Goal: Entertainment & Leisure: Browse casually

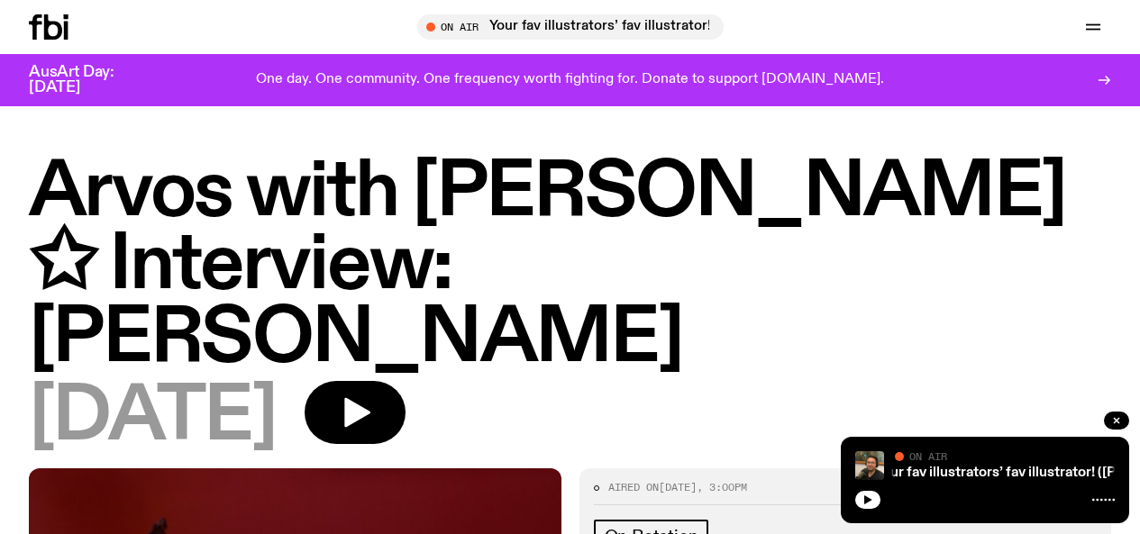
scroll to position [407, 0]
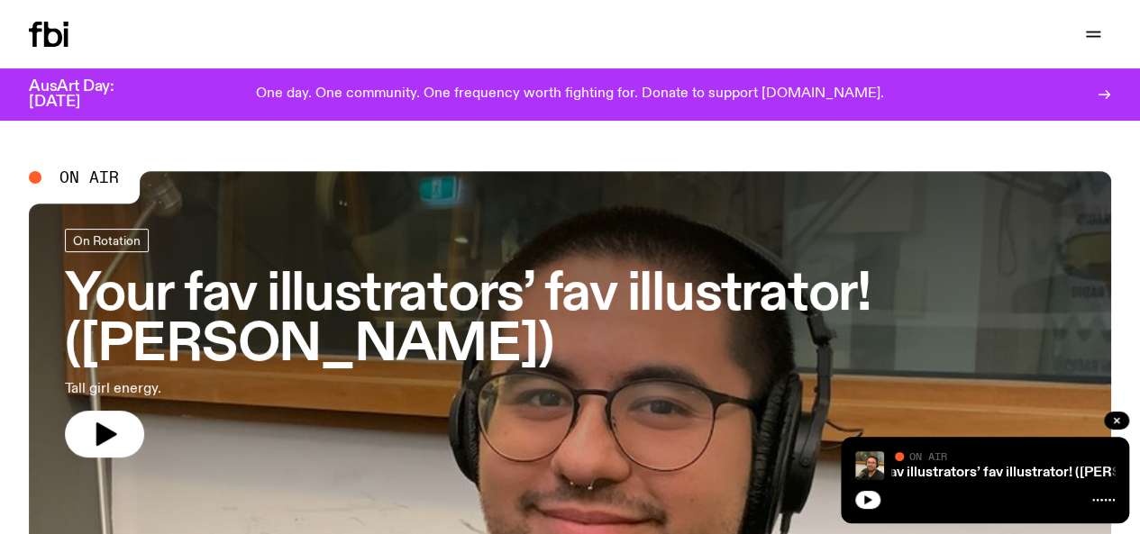
click at [0, 0] on link "Explore" at bounding box center [0, 0] width 0 height 0
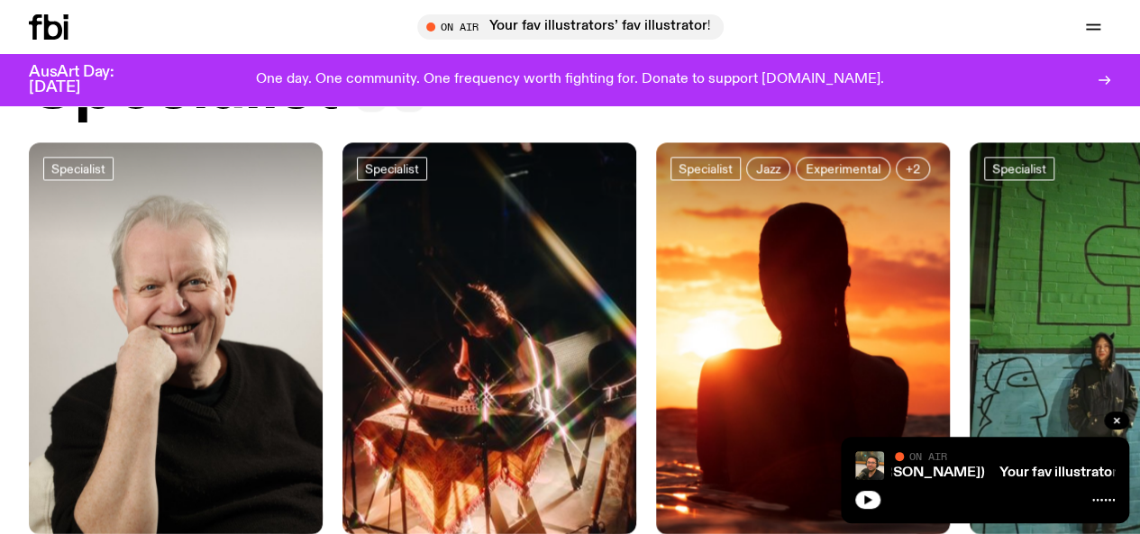
scroll to position [1647, 0]
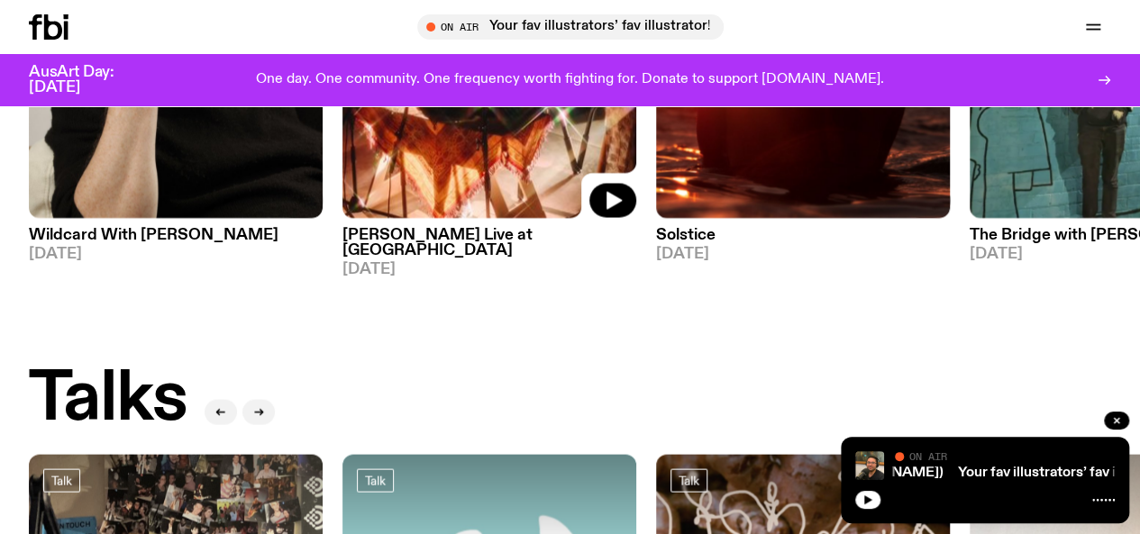
click at [429, 218] on img at bounding box center [490, 22] width 294 height 392
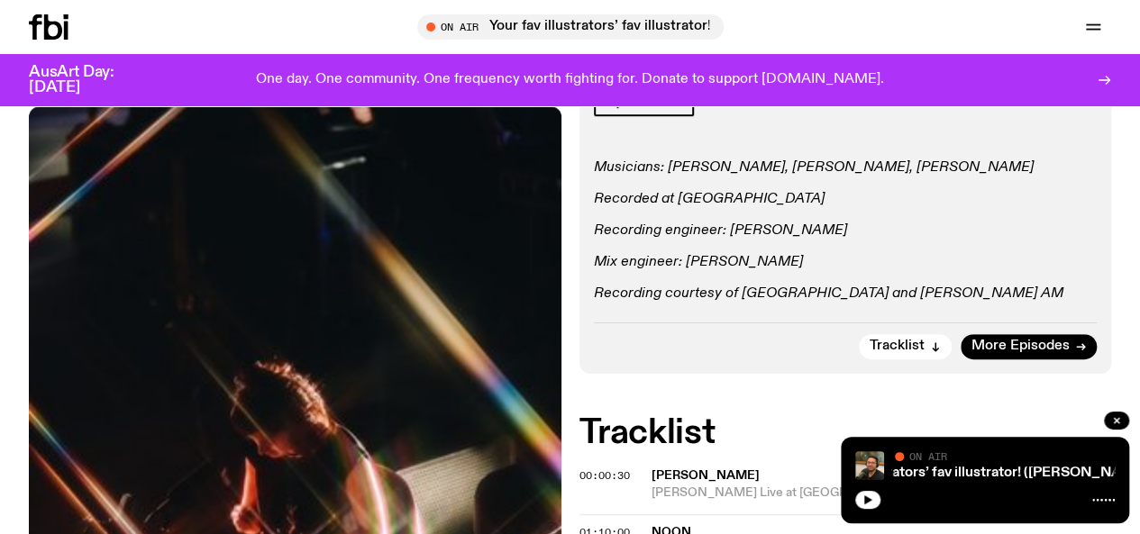
scroll to position [366, 0]
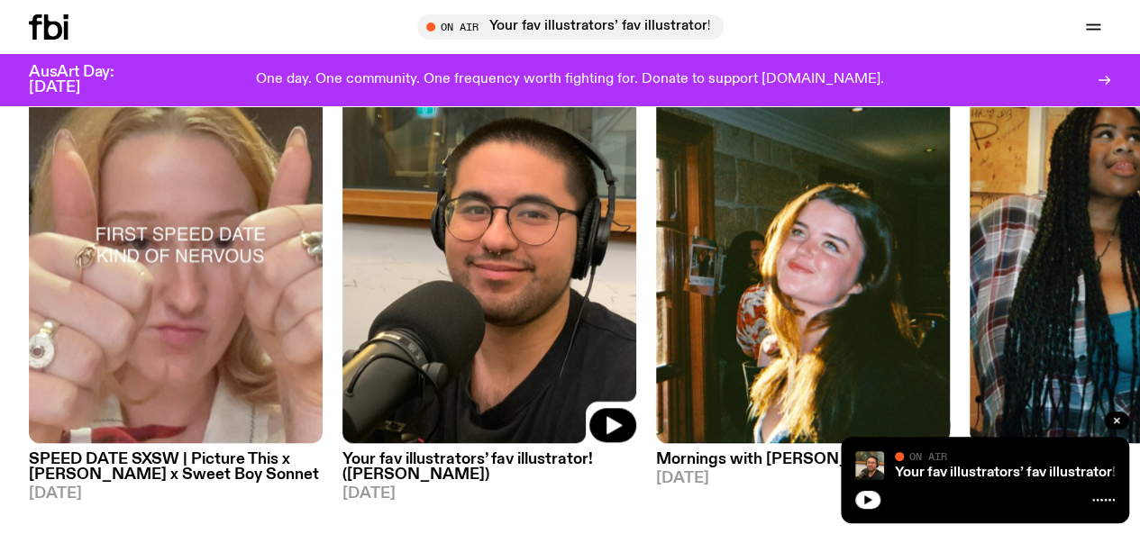
scroll to position [906, 0]
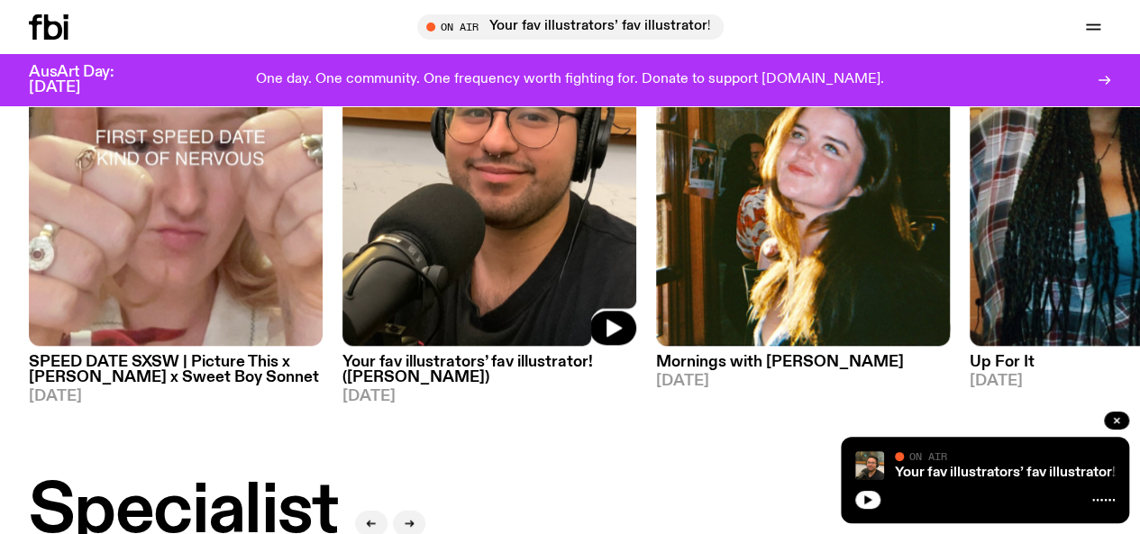
click at [433, 346] on img at bounding box center [490, 150] width 294 height 392
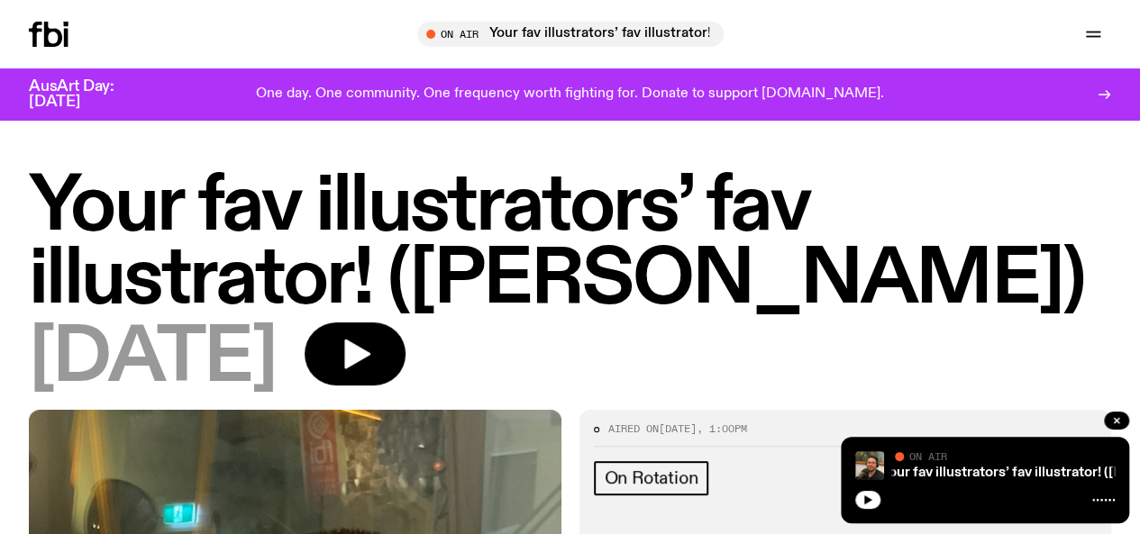
click at [0, 0] on link "Schedule" at bounding box center [0, 0] width 0 height 0
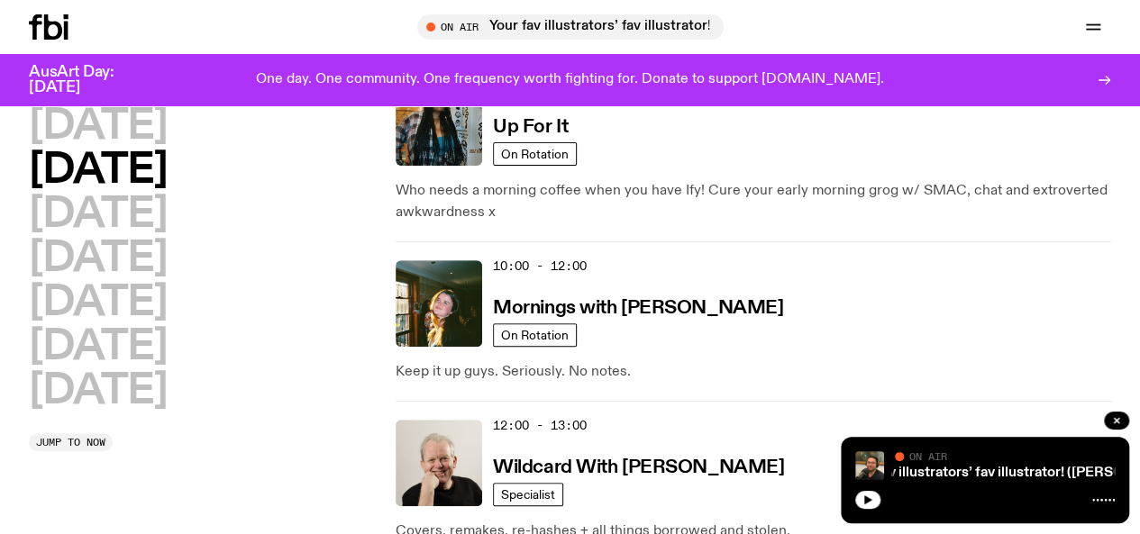
scroll to position [310, 0]
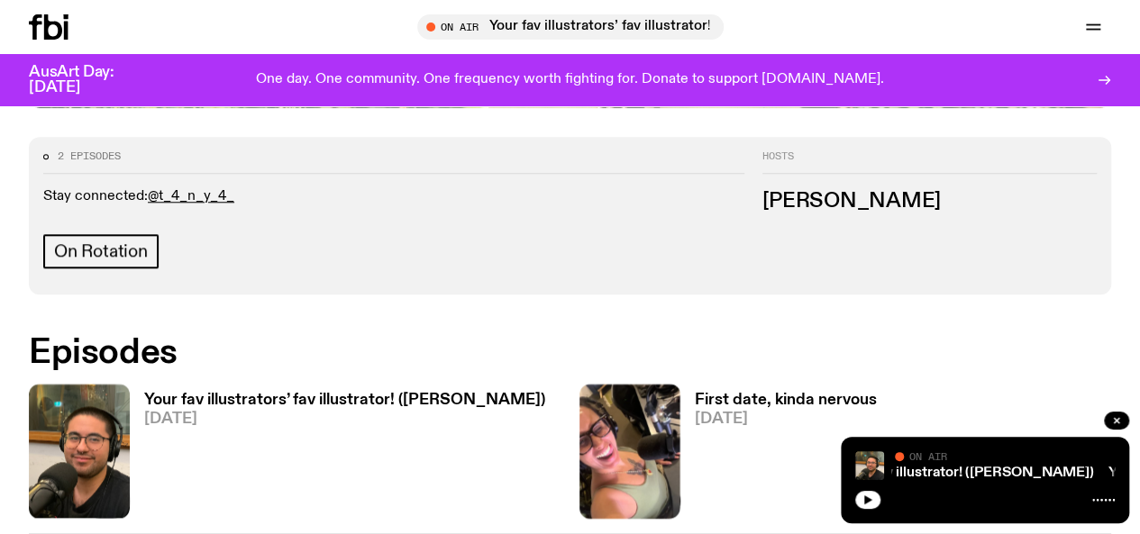
scroll to position [791, 0]
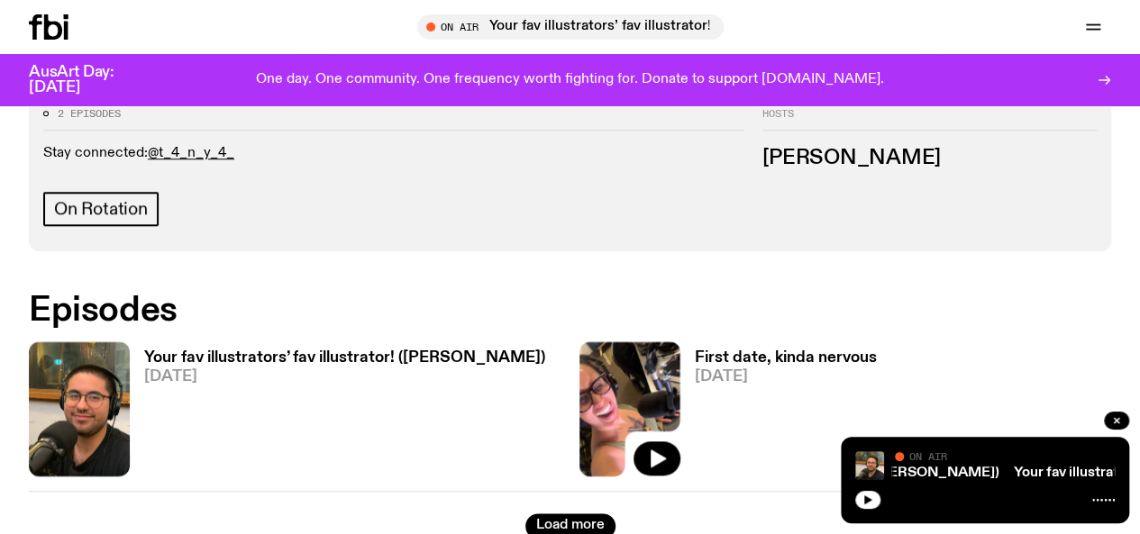
click at [580, 342] on img at bounding box center [630, 409] width 101 height 134
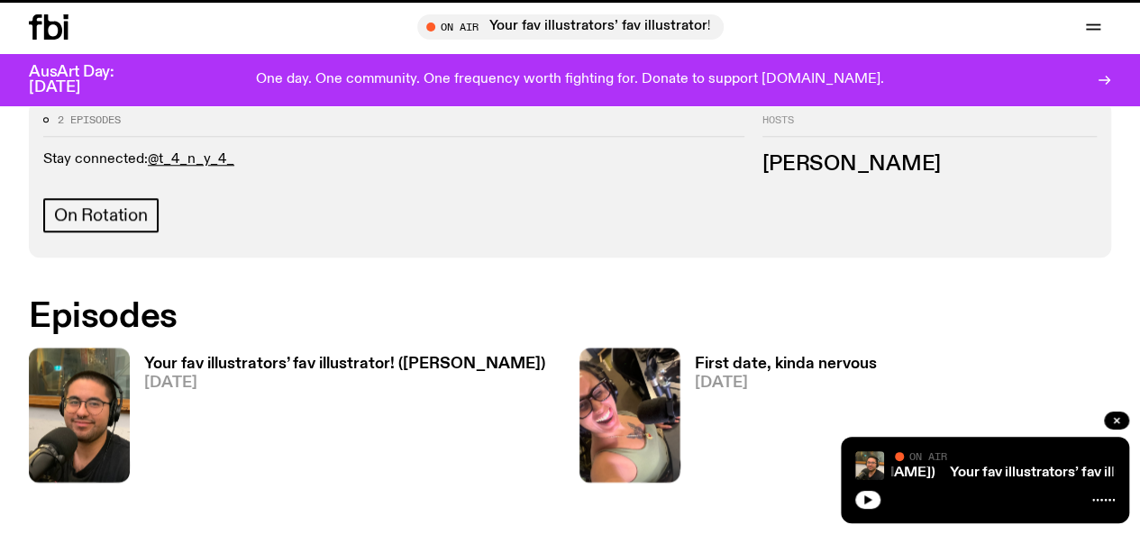
scroll to position [777, 0]
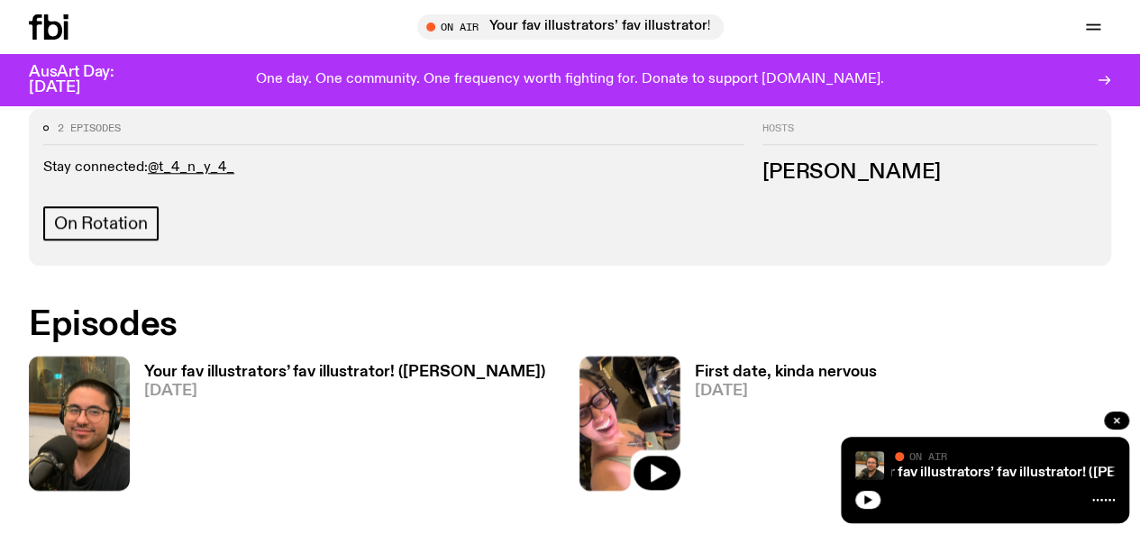
click at [580, 356] on img at bounding box center [630, 423] width 101 height 134
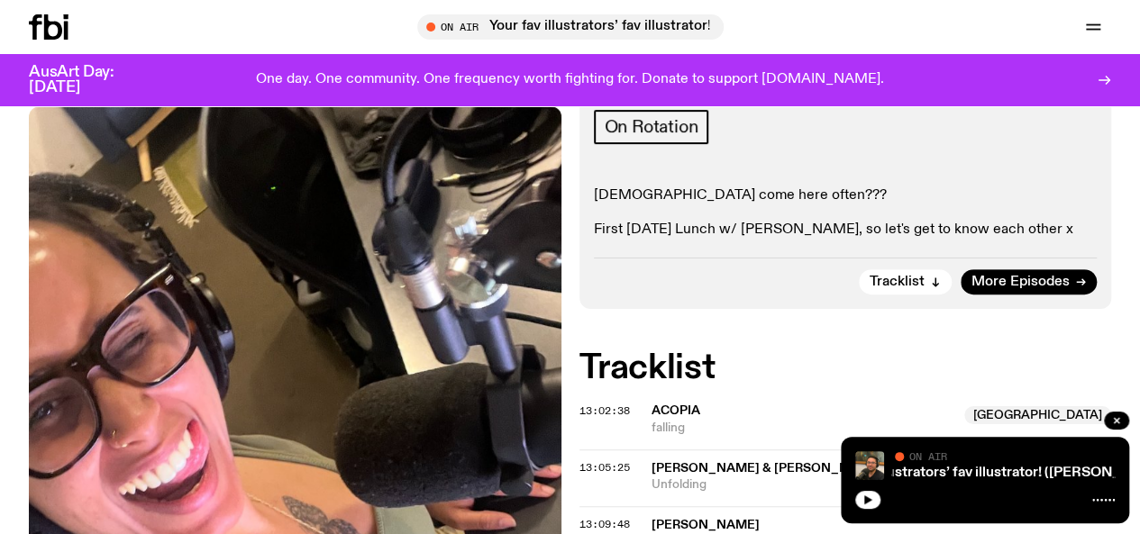
scroll to position [487, 0]
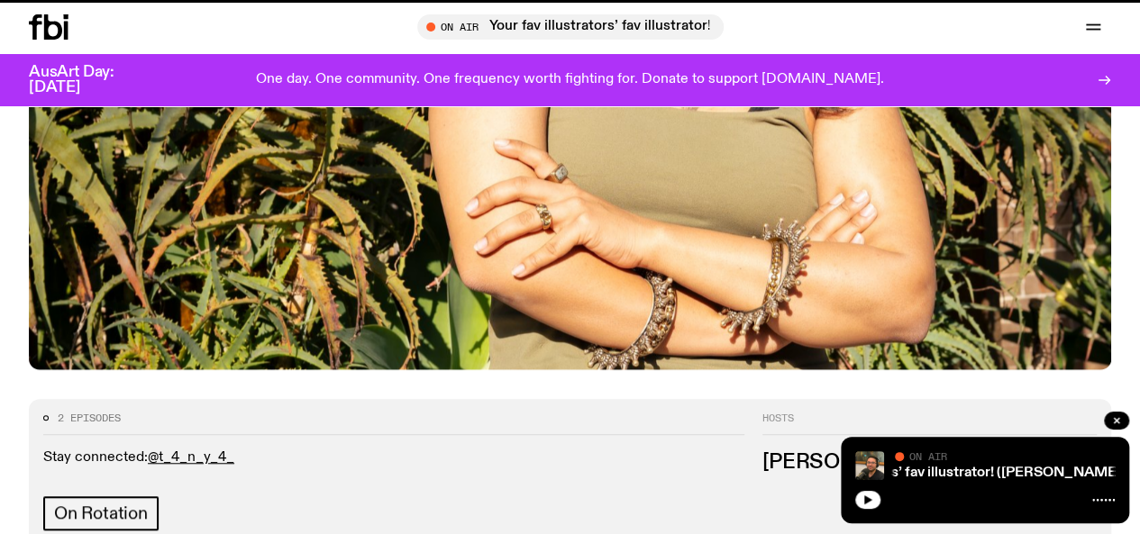
scroll to position [777, 0]
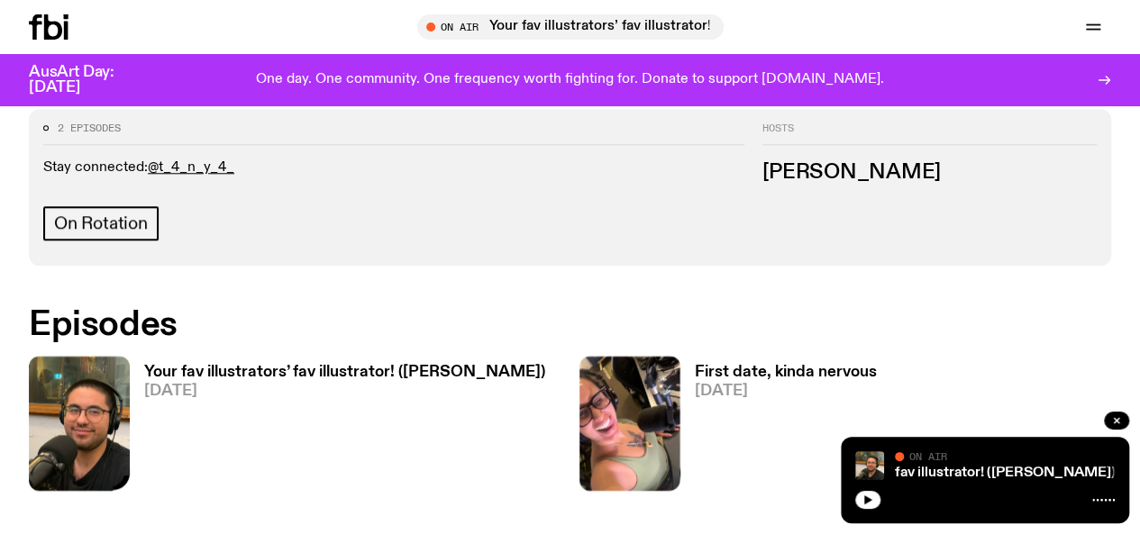
click at [105, 356] on img at bounding box center [79, 423] width 101 height 134
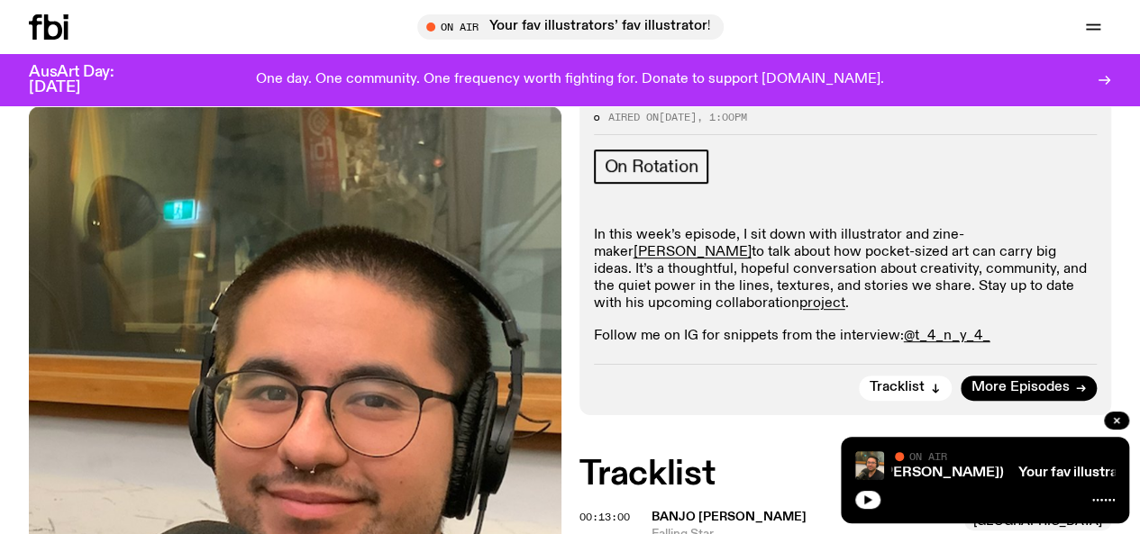
scroll to position [401, 0]
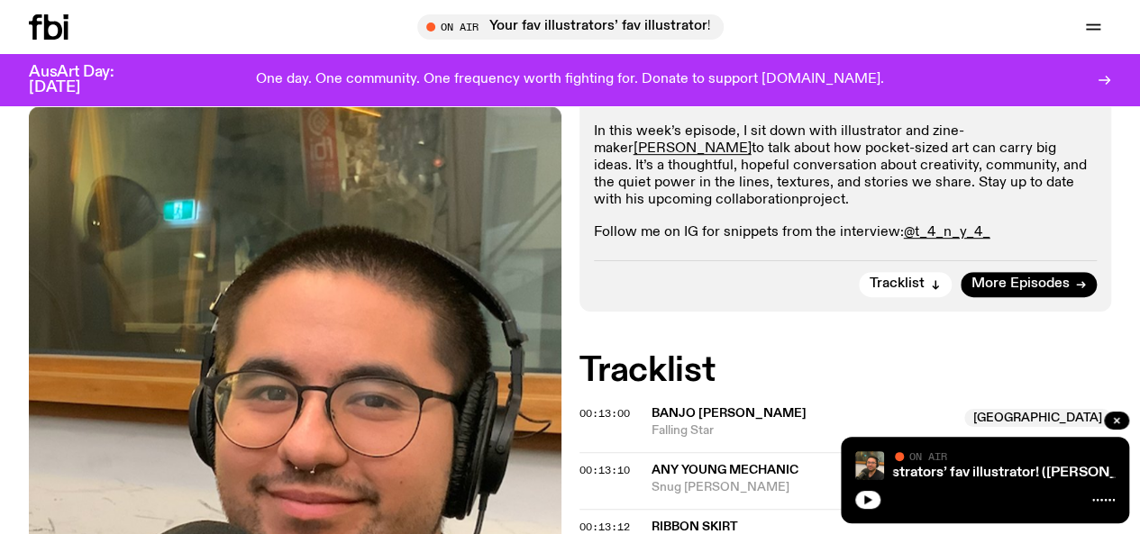
click at [799, 207] on link "project" at bounding box center [822, 200] width 46 height 14
click at [836, 210] on p "In this week’s episode, I sit down with illustrator and zine-maker [PERSON_NAME…" at bounding box center [846, 166] width 504 height 87
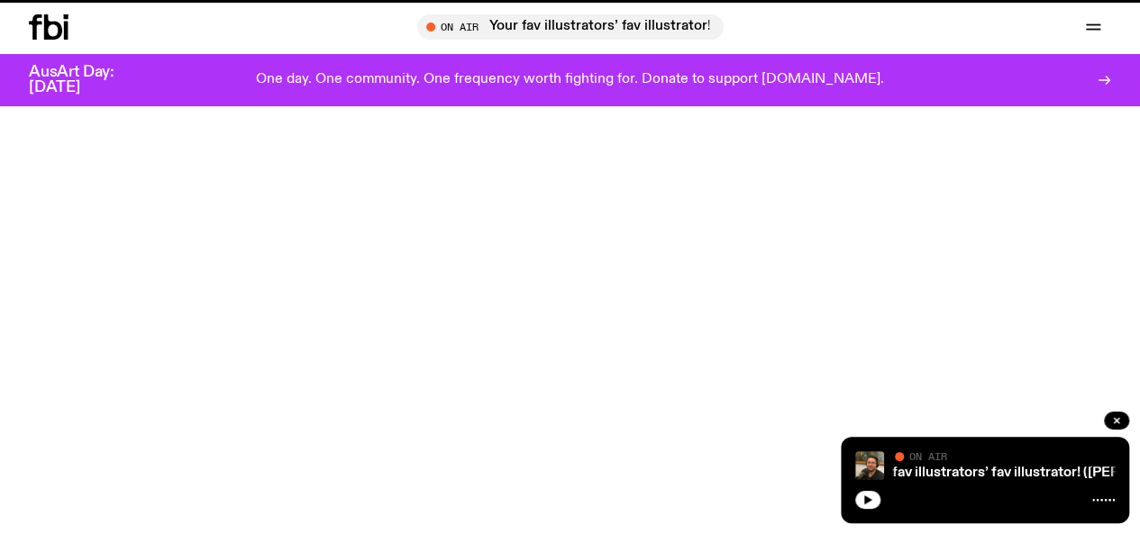
scroll to position [777, 0]
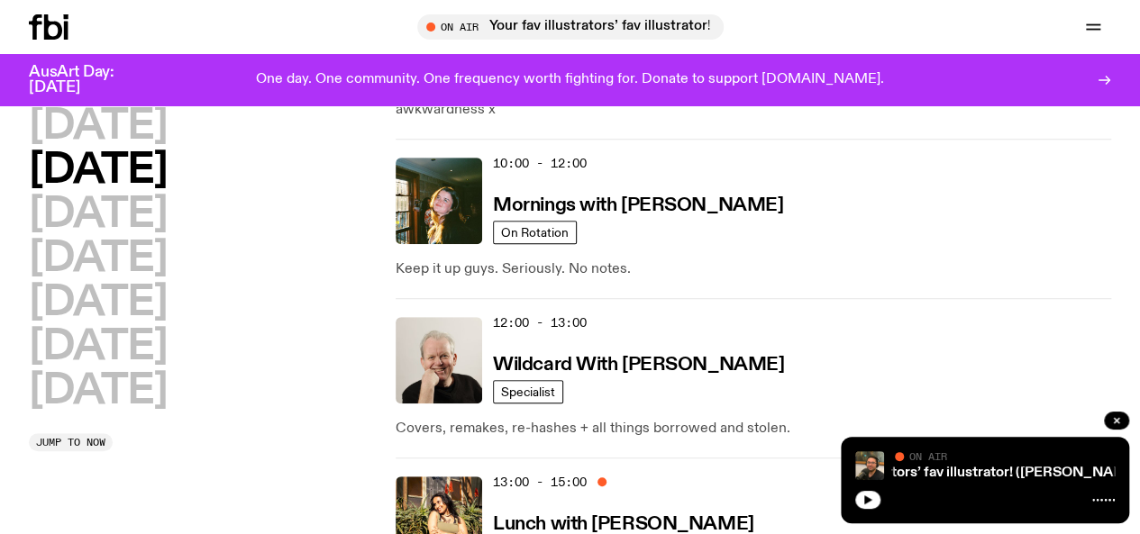
scroll to position [358, 0]
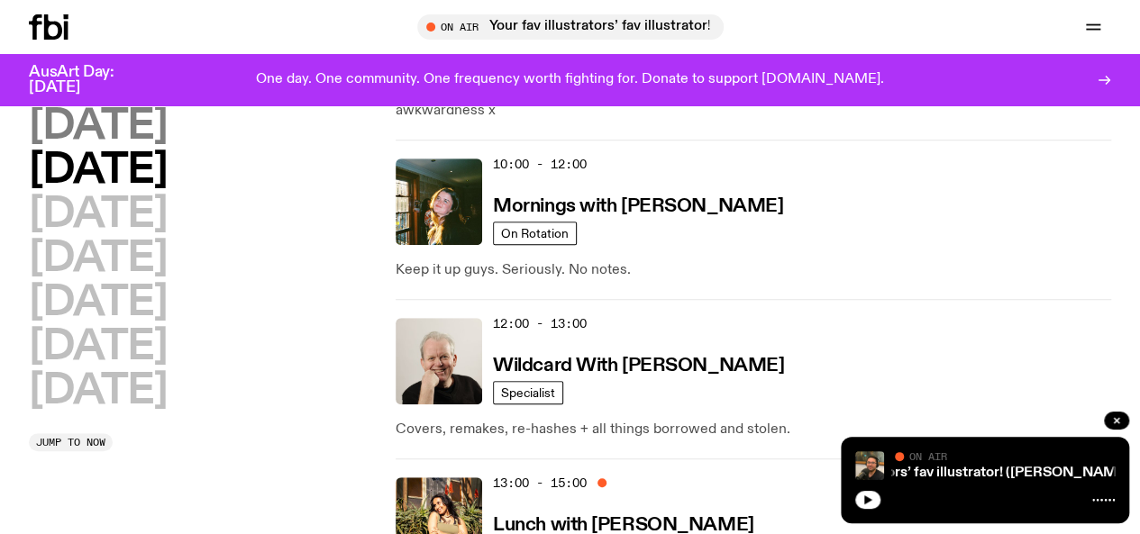
click at [158, 143] on h2 "[DATE]" at bounding box center [98, 126] width 138 height 41
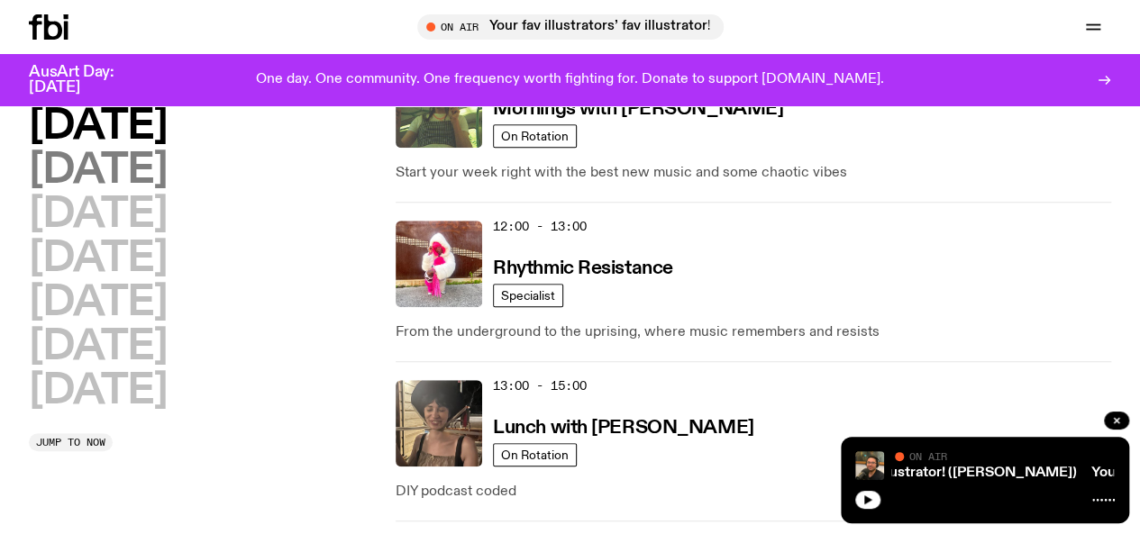
click at [132, 174] on h2 "[DATE]" at bounding box center [98, 171] width 138 height 41
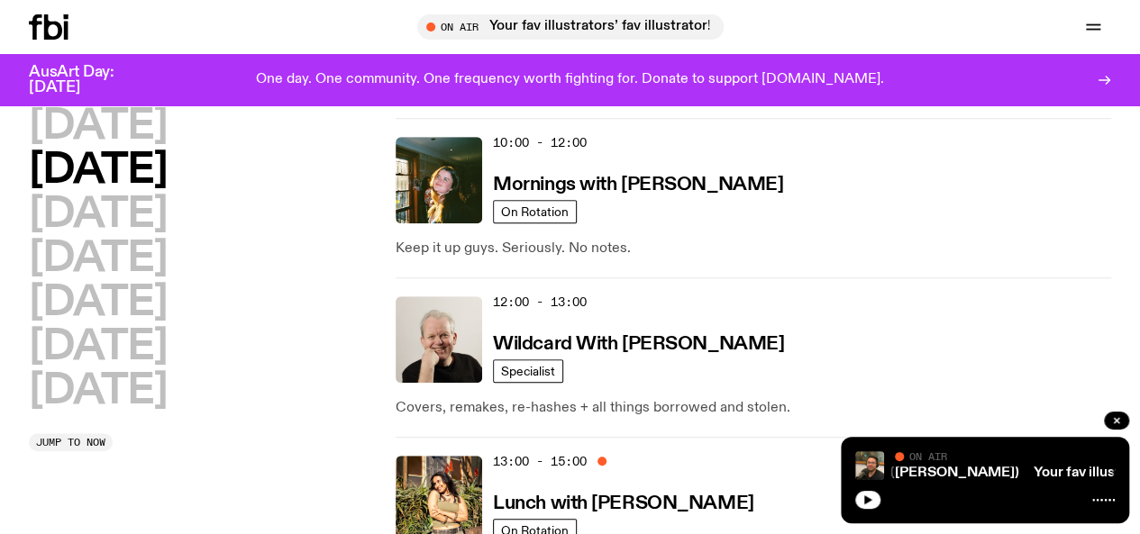
scroll to position [216, 0]
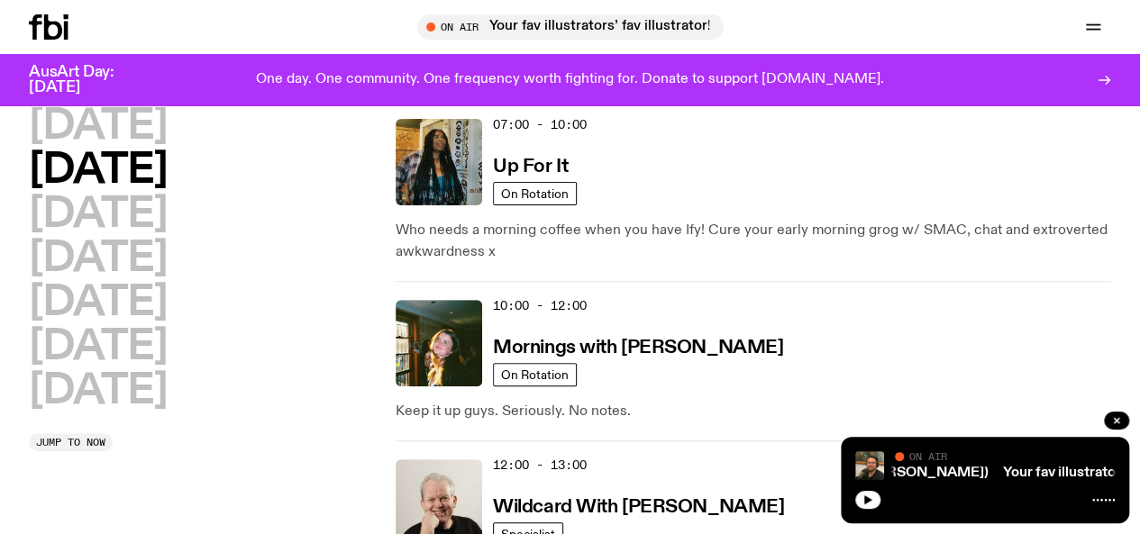
click at [0, 0] on icon "button" at bounding box center [0, 0] width 0 height 0
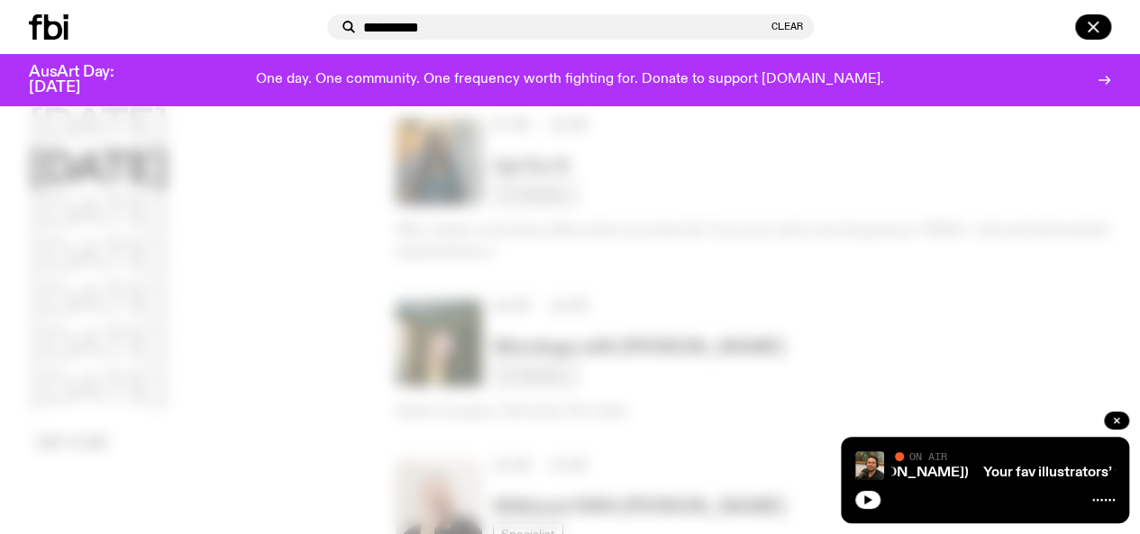
type input "*********"
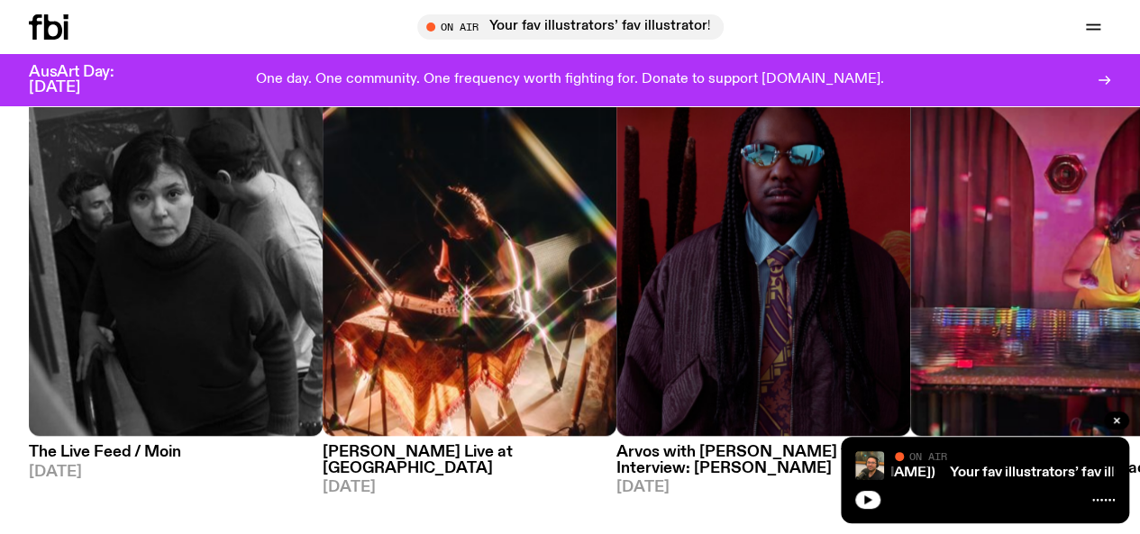
scroll to position [857, 0]
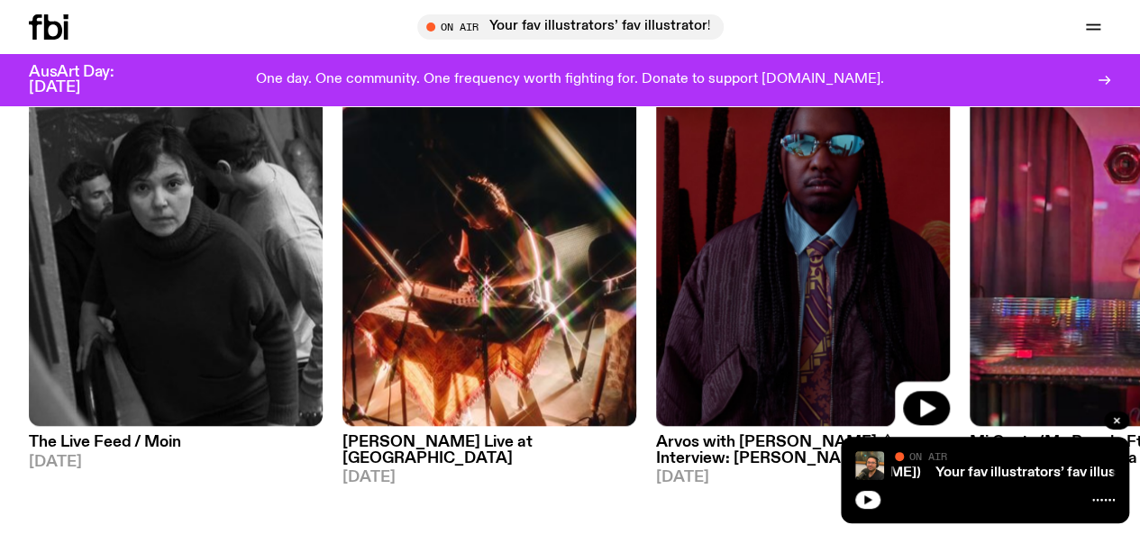
click at [829, 313] on img at bounding box center [803, 231] width 294 height 392
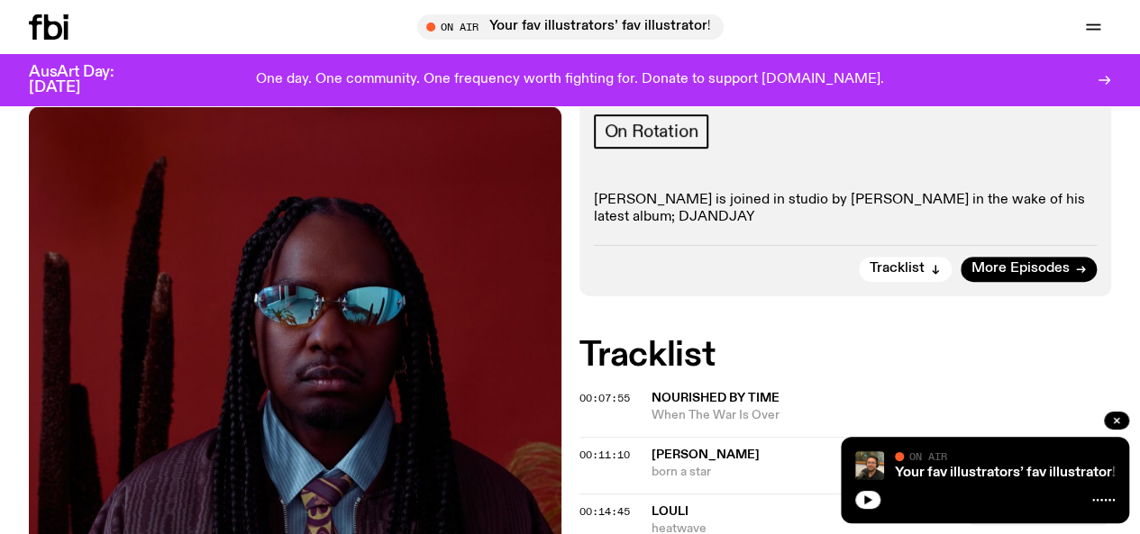
scroll to position [509, 0]
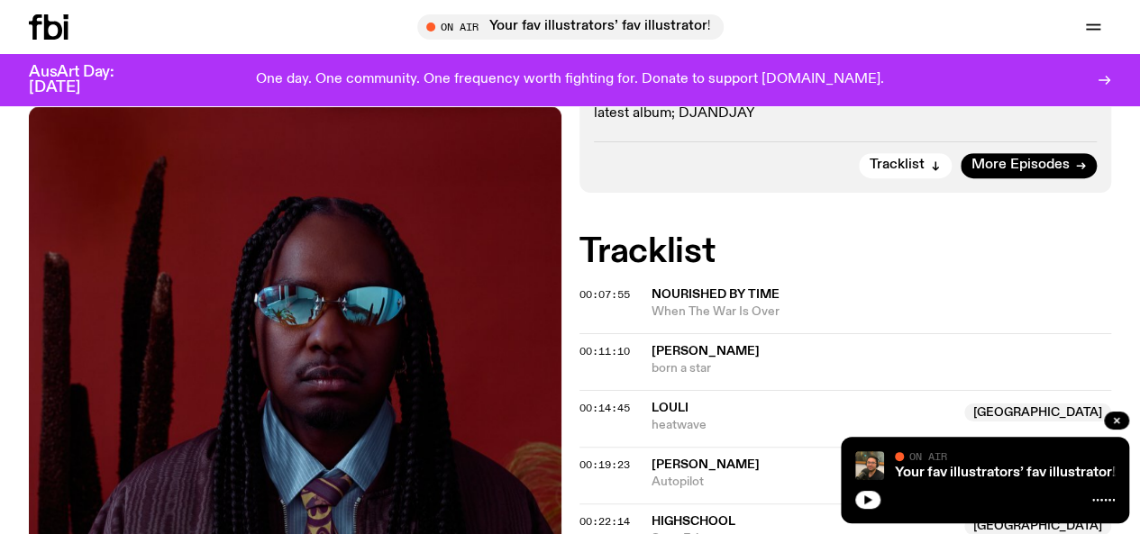
click at [452, 356] on img at bounding box center [295, 460] width 533 height 709
click at [0, 0] on span "Support Us" at bounding box center [0, 0] width 0 height 0
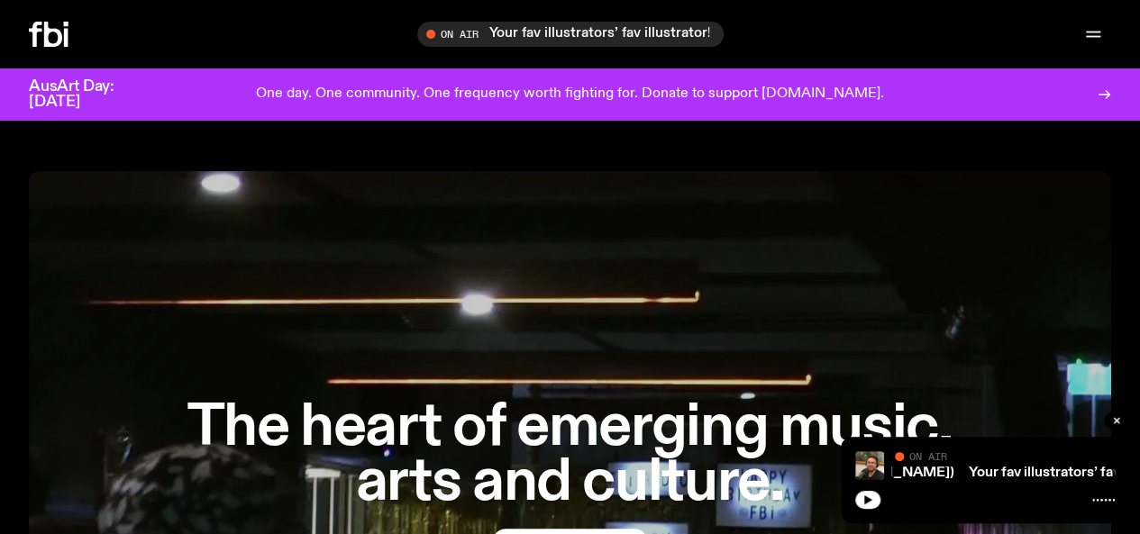
click at [0, 0] on link "Schedule" at bounding box center [0, 0] width 0 height 0
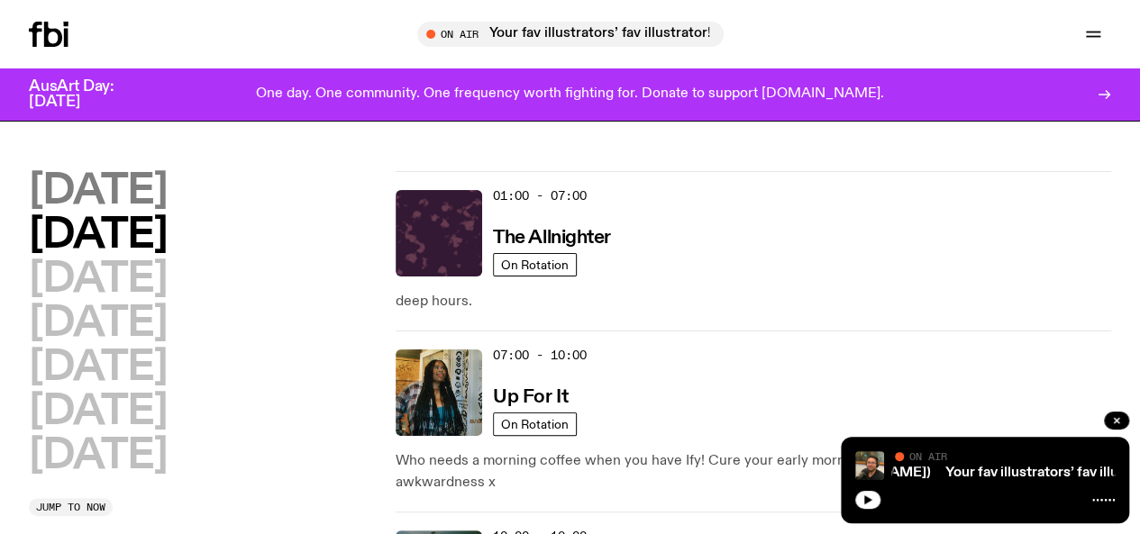
click at [167, 198] on h2 "[DATE]" at bounding box center [98, 191] width 138 height 41
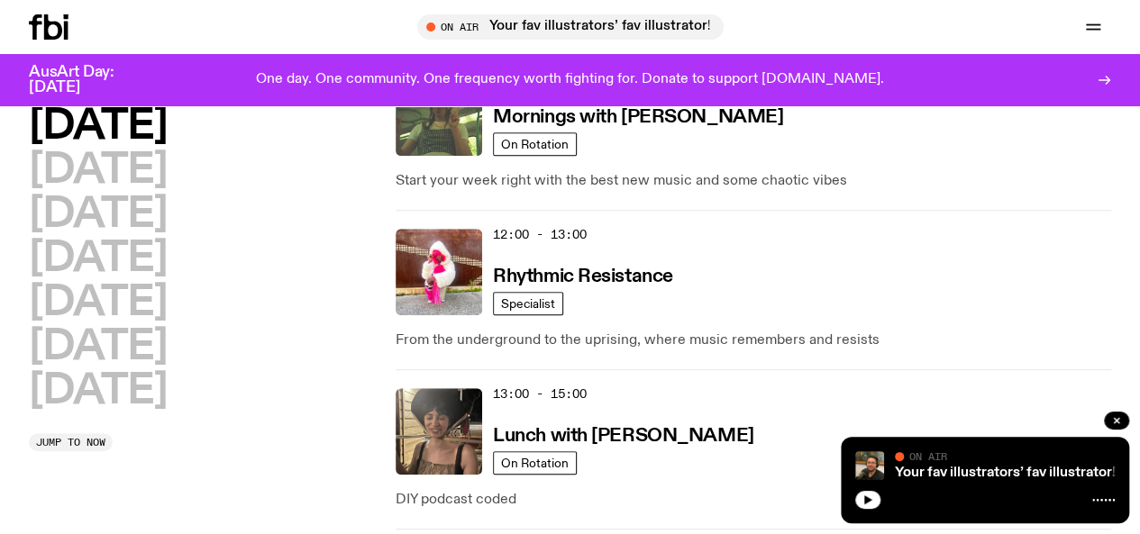
scroll to position [683, 0]
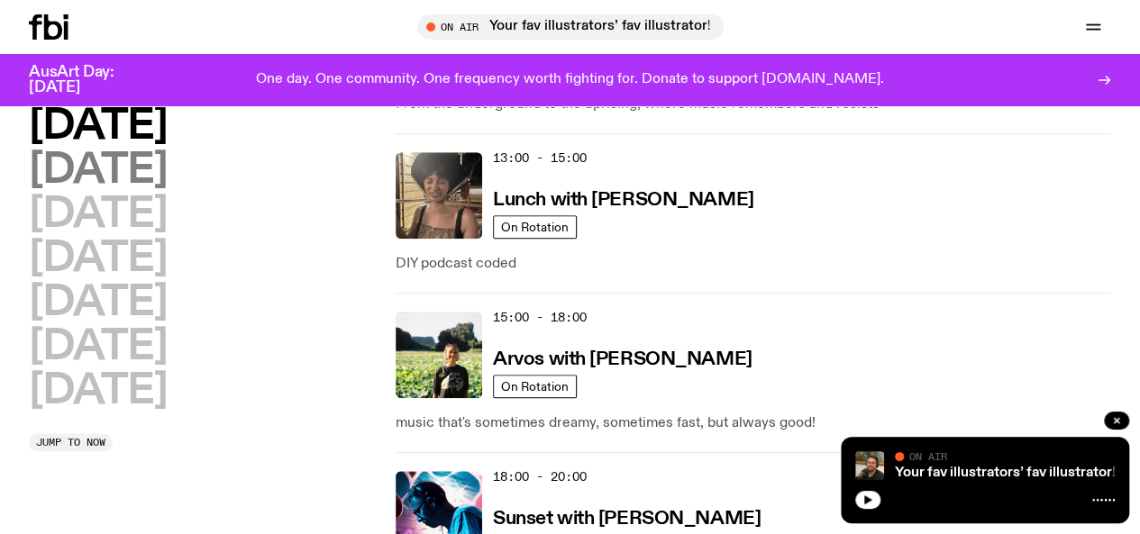
click at [119, 187] on h2 "[DATE]" at bounding box center [98, 171] width 138 height 41
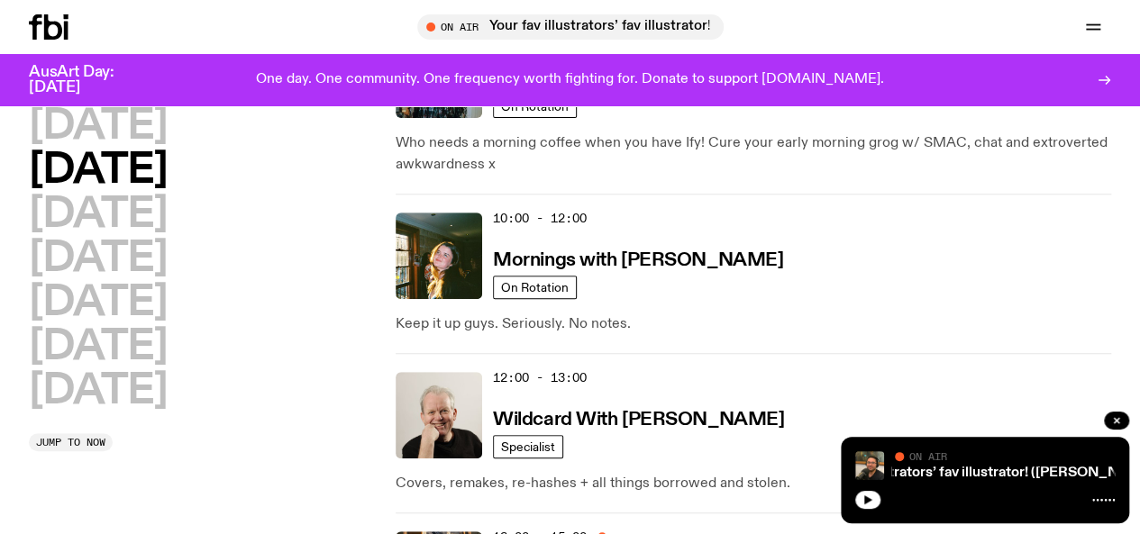
scroll to position [297, 0]
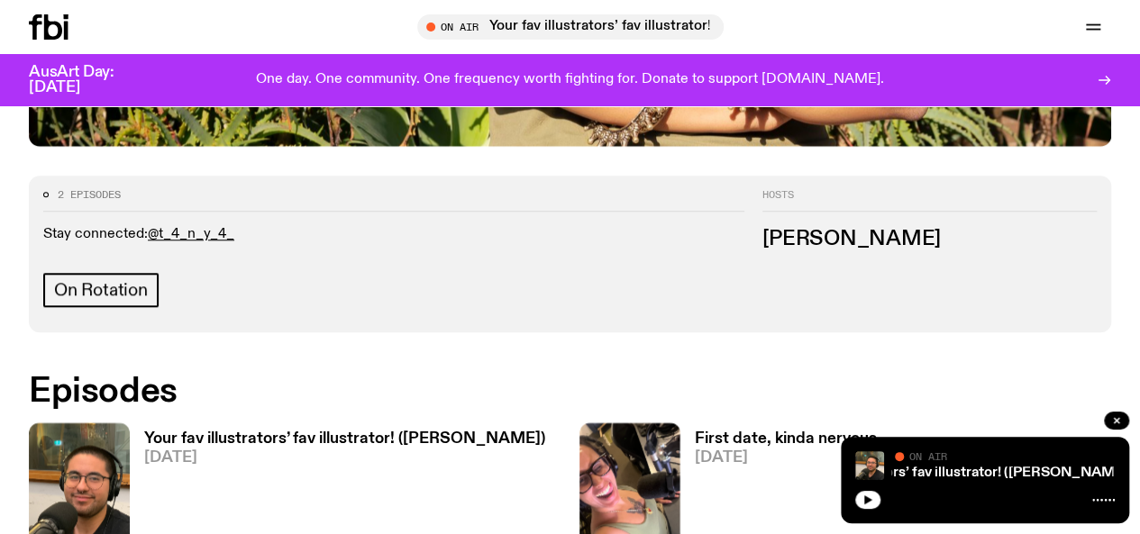
scroll to position [711, 0]
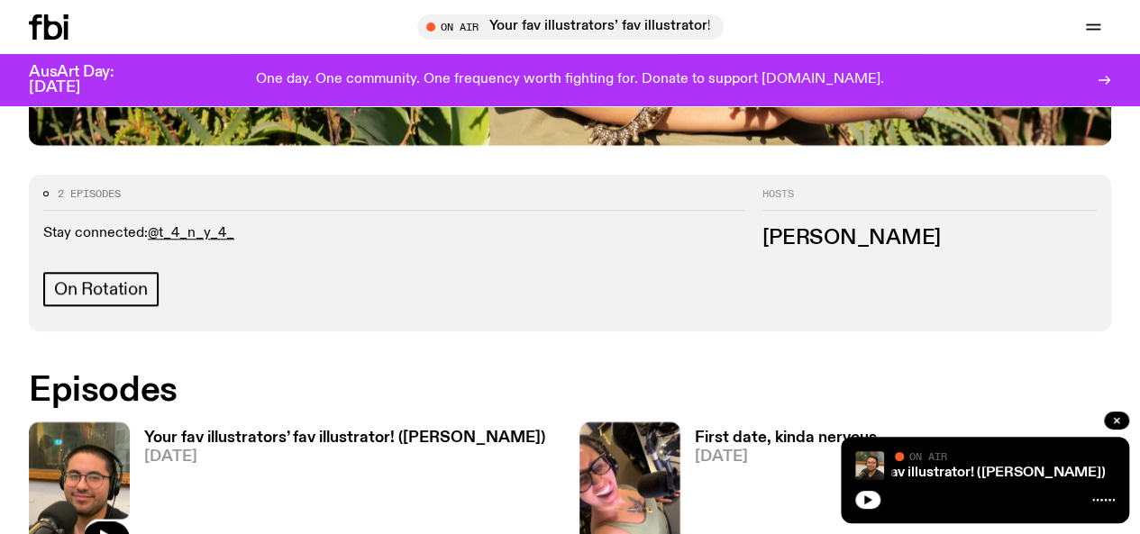
click at [99, 422] on img at bounding box center [79, 489] width 101 height 134
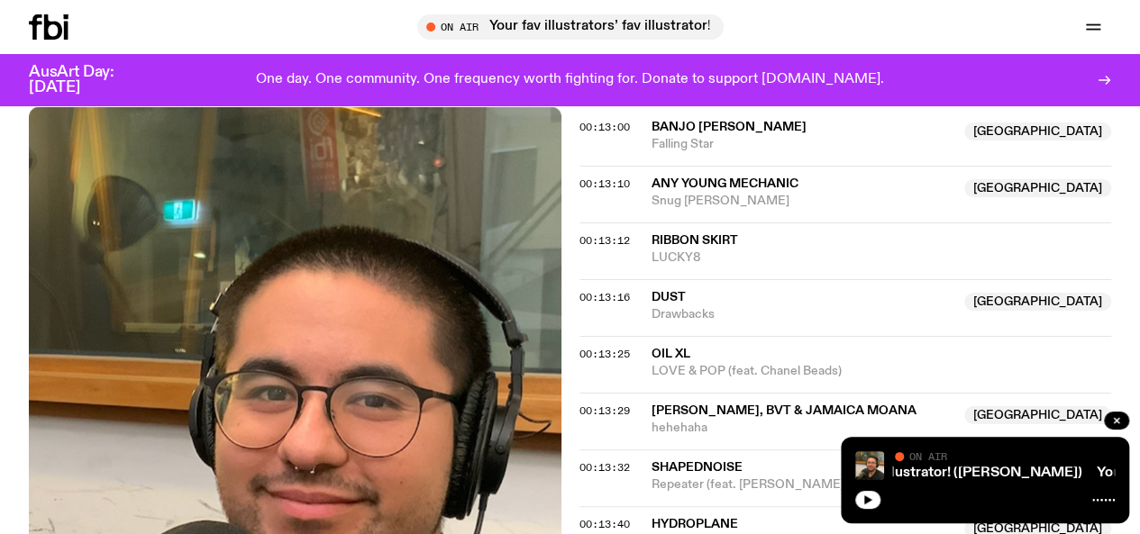
scroll to position [690, 0]
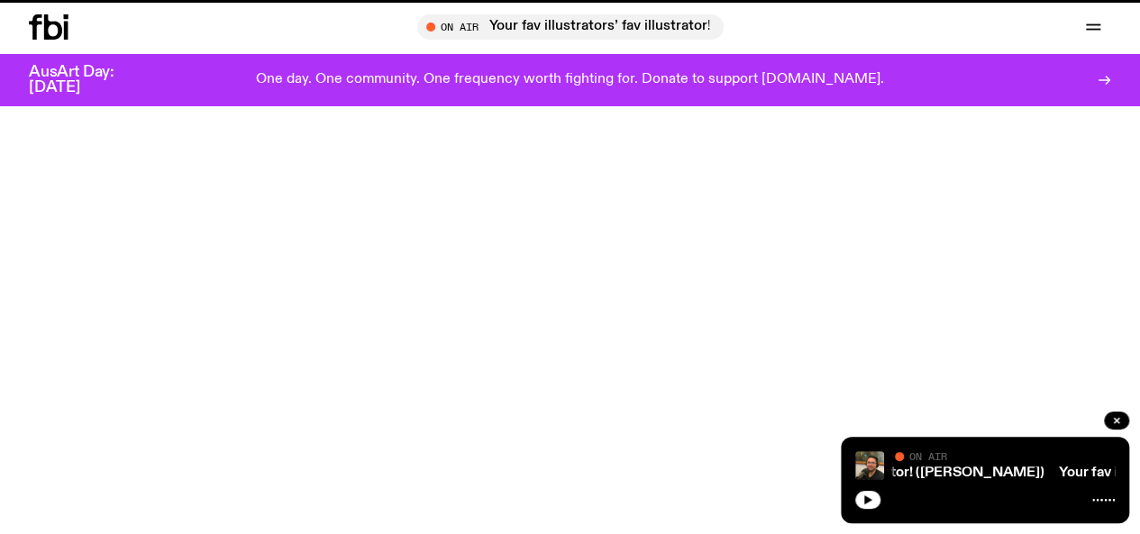
scroll to position [711, 0]
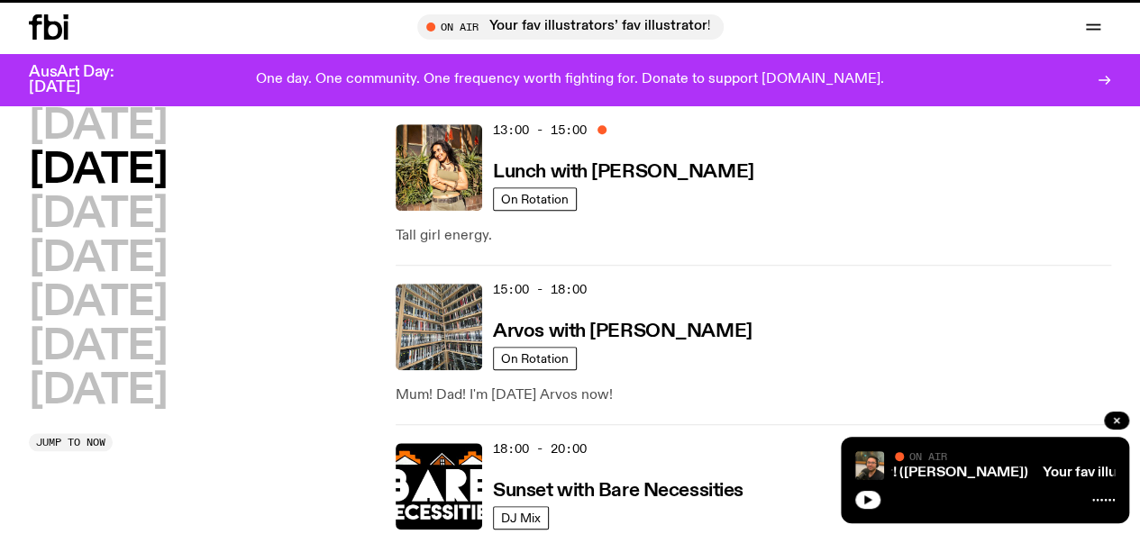
scroll to position [297, 0]
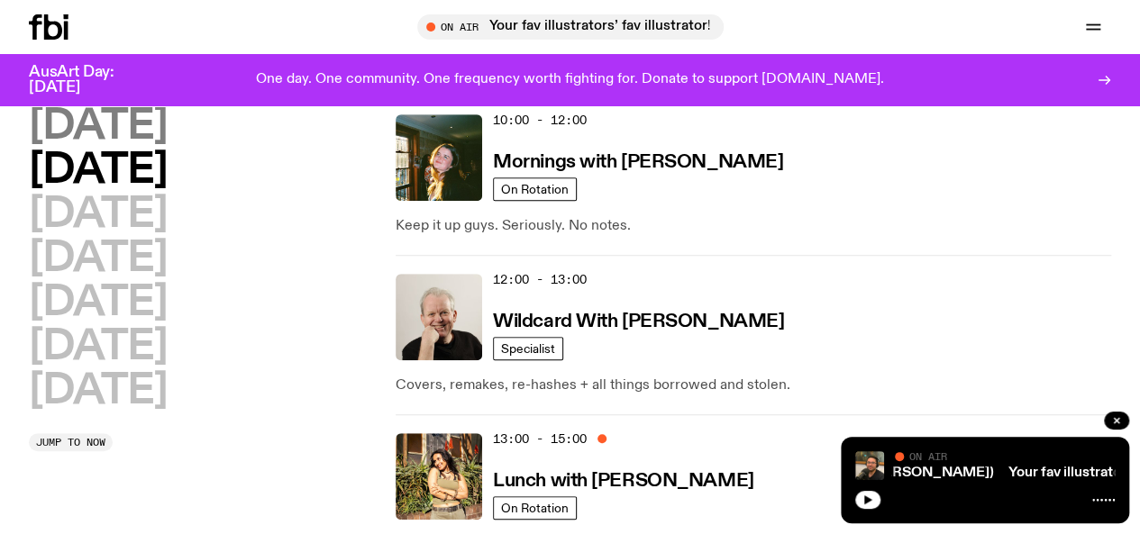
click at [162, 115] on h2 "[DATE]" at bounding box center [98, 126] width 138 height 41
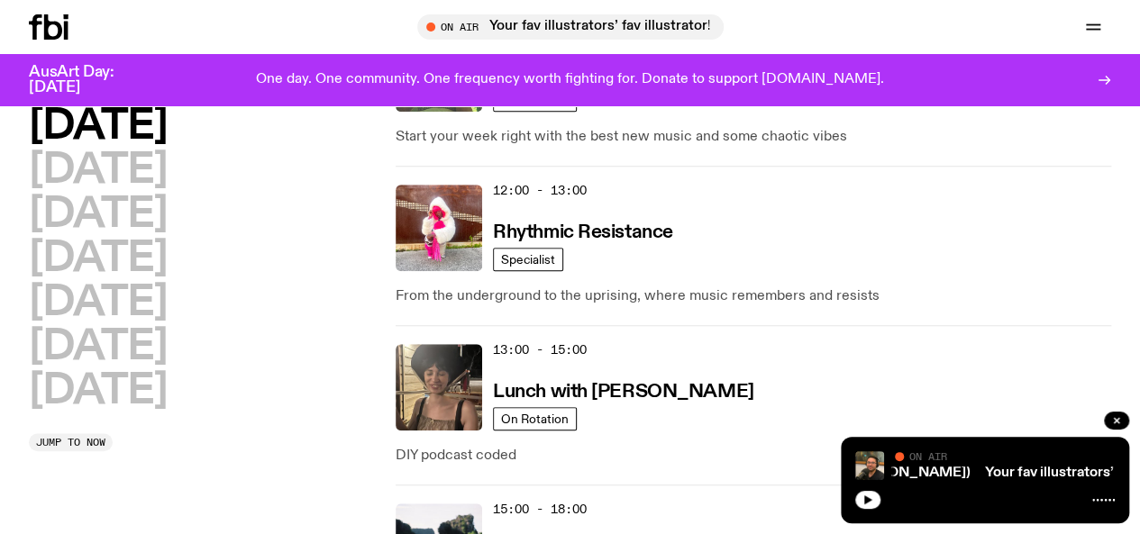
scroll to position [572, 0]
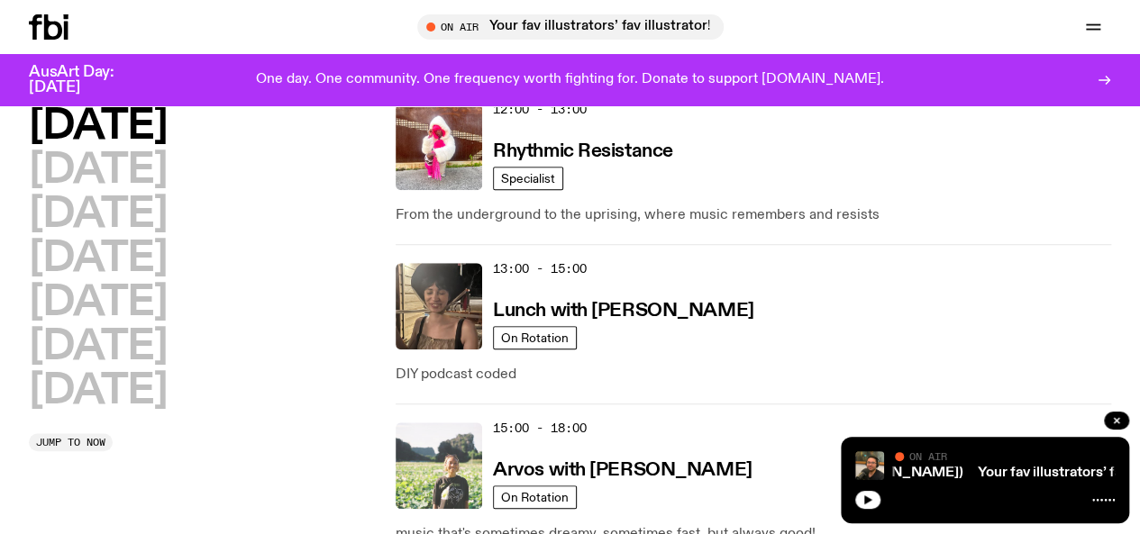
click at [460, 423] on img at bounding box center [439, 466] width 87 height 87
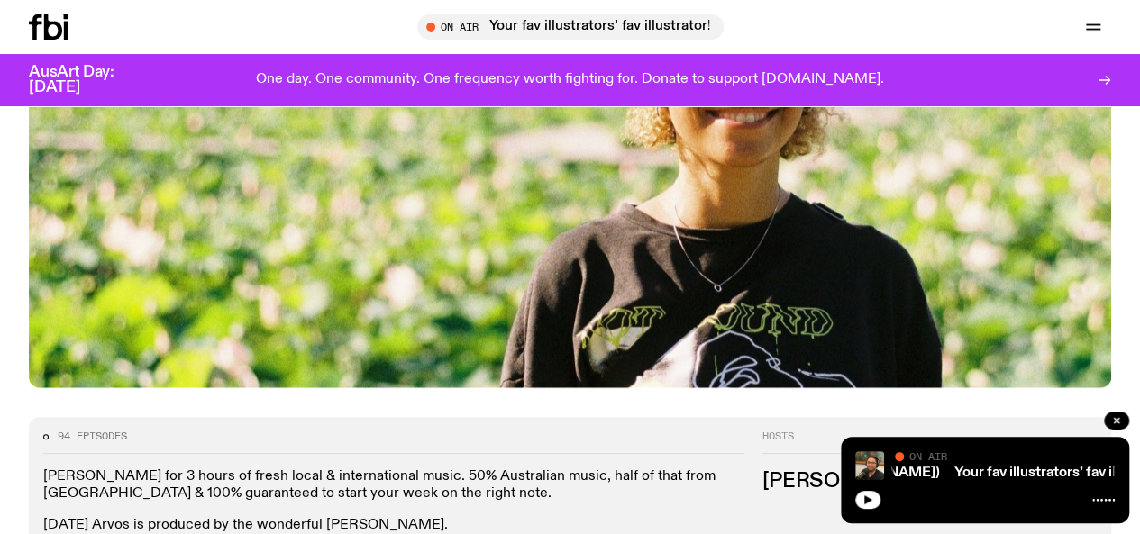
scroll to position [472, 0]
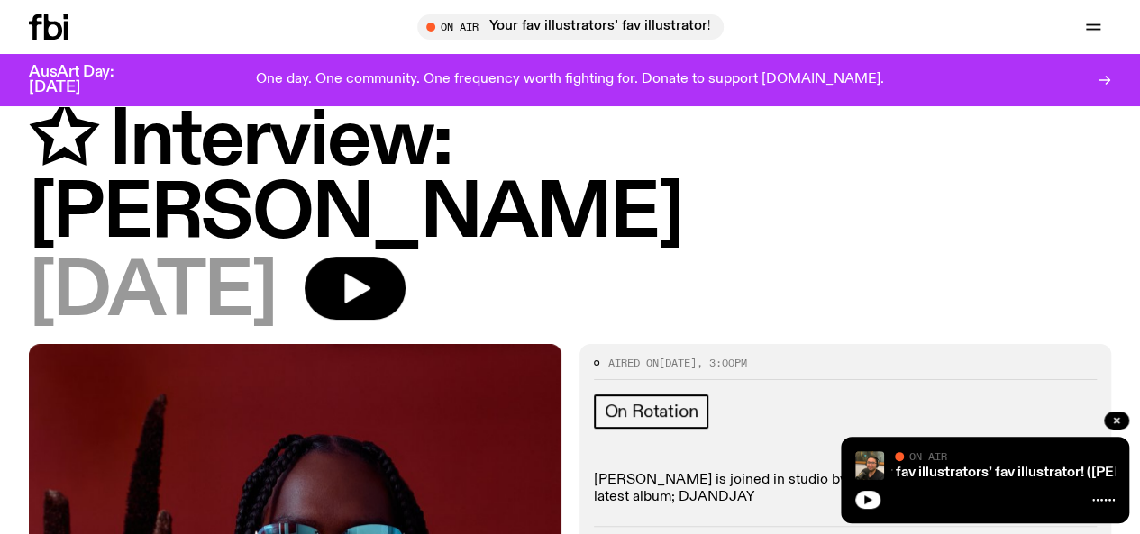
scroll to position [130, 0]
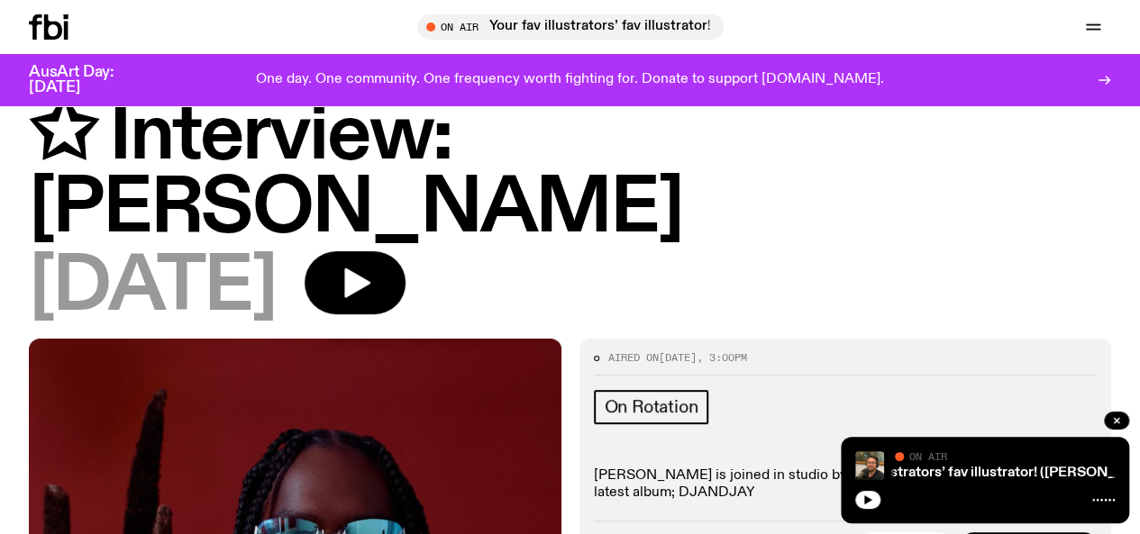
click at [896, 169] on h1 "Arvos with [PERSON_NAME] ✩ Interview: [PERSON_NAME]" at bounding box center [570, 136] width 1083 height 219
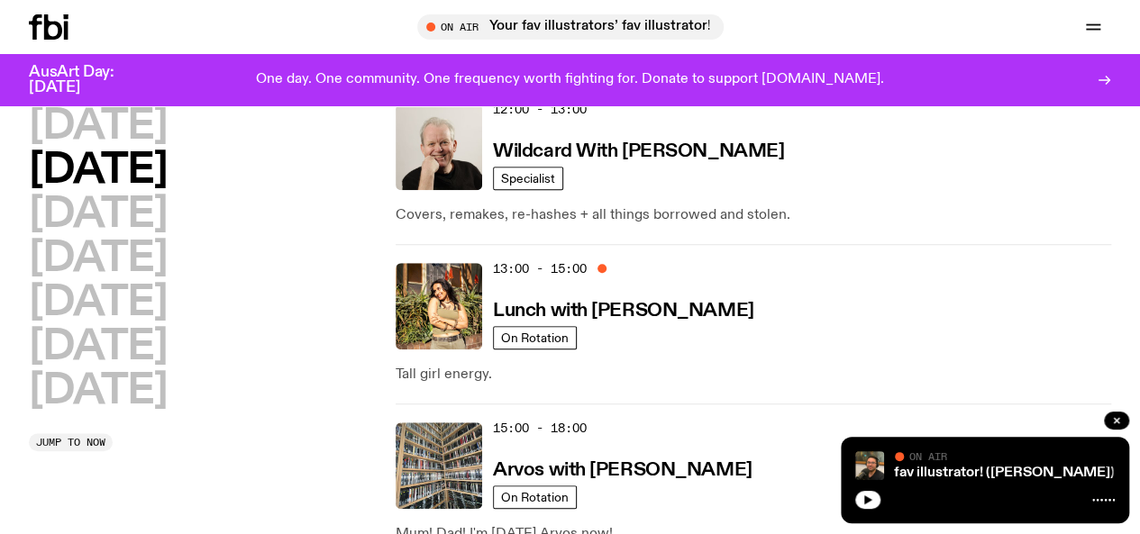
scroll to position [498, 0]
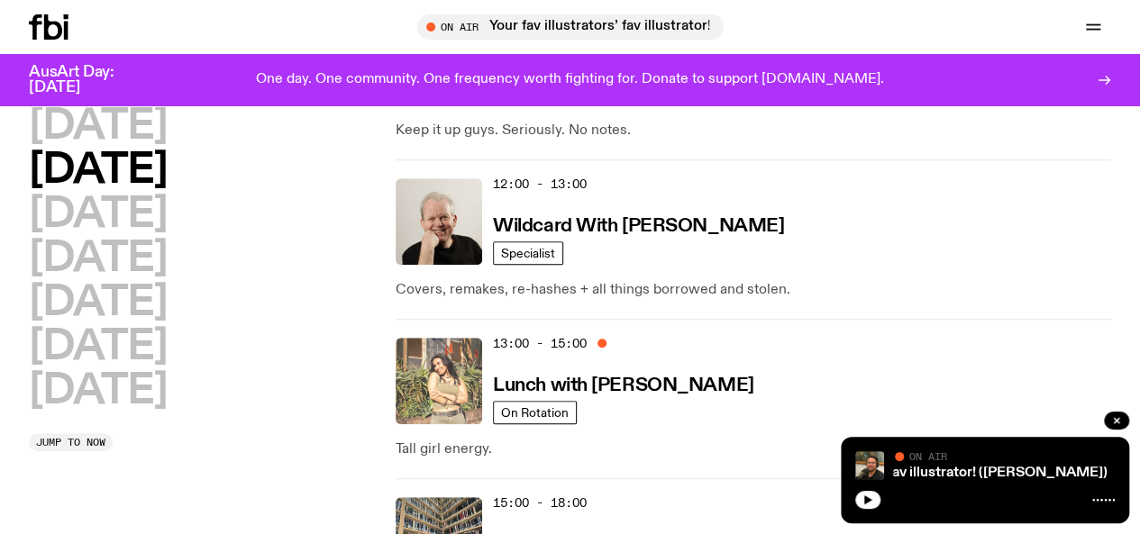
click at [448, 338] on img at bounding box center [439, 381] width 87 height 87
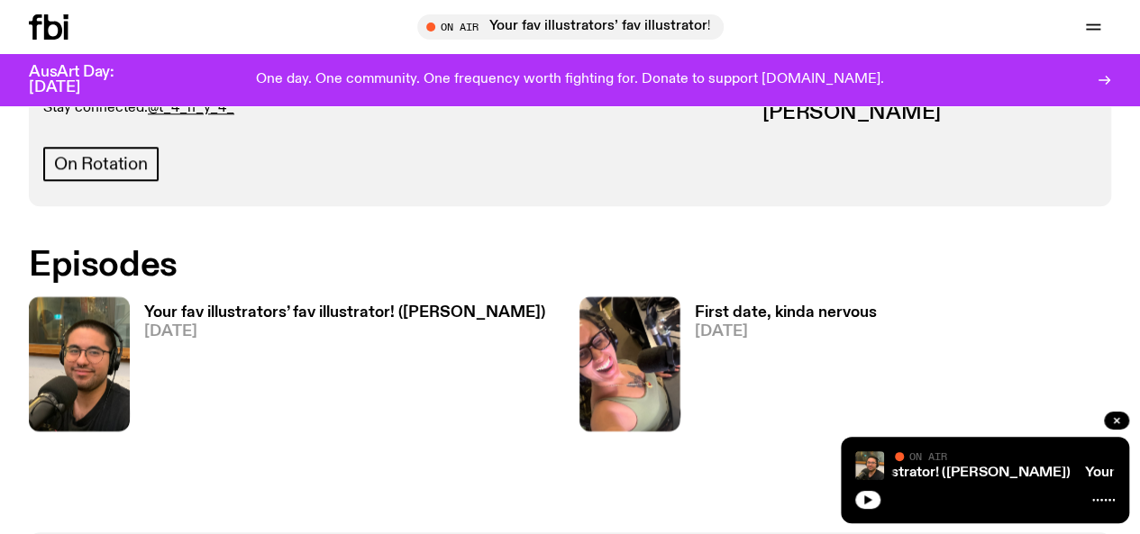
scroll to position [837, 0]
click at [86, 296] on img at bounding box center [79, 363] width 101 height 134
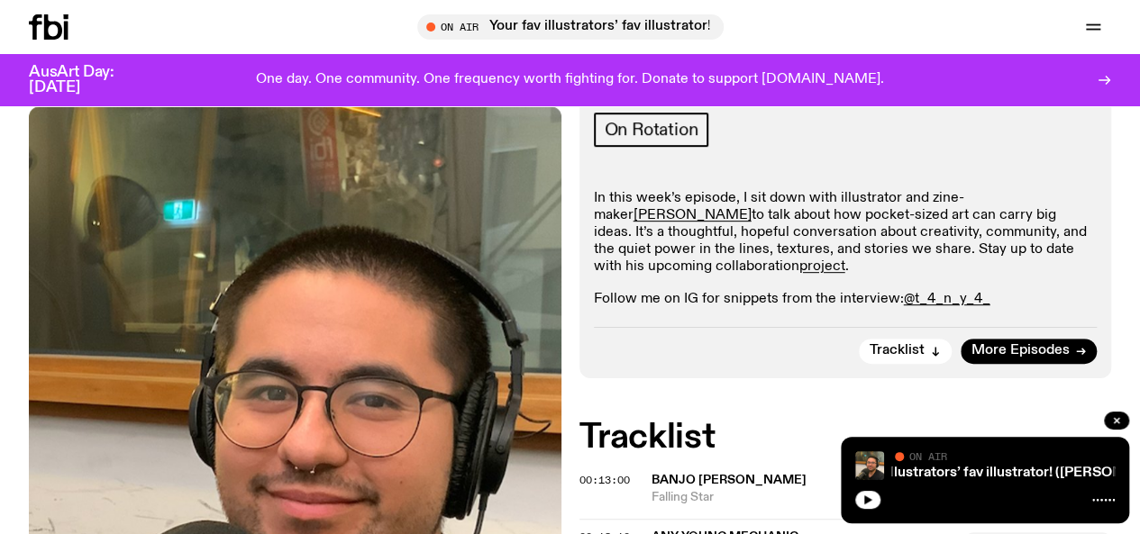
scroll to position [326, 0]
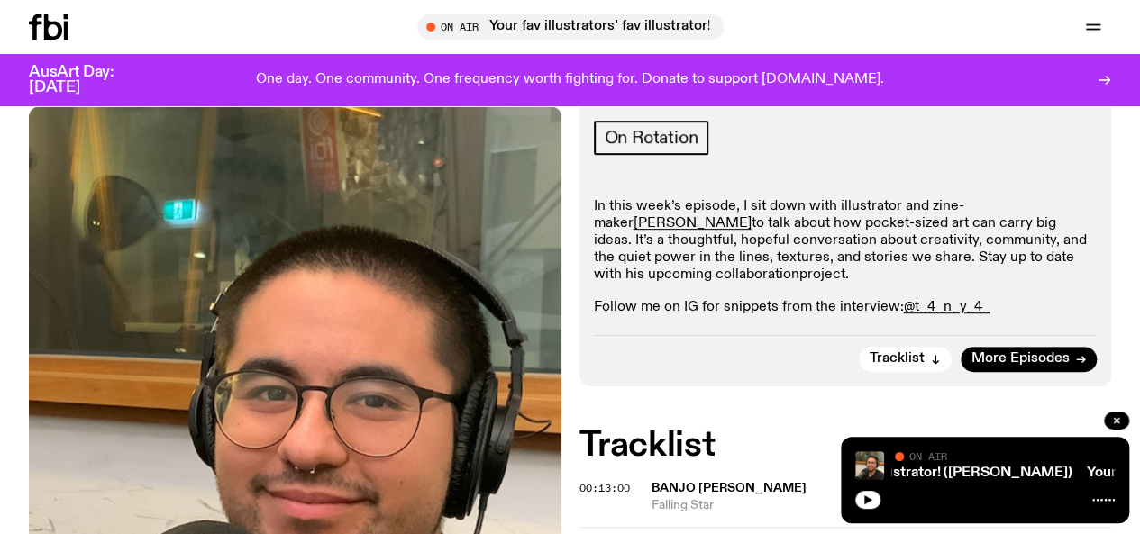
click at [799, 282] on link "project" at bounding box center [822, 275] width 46 height 14
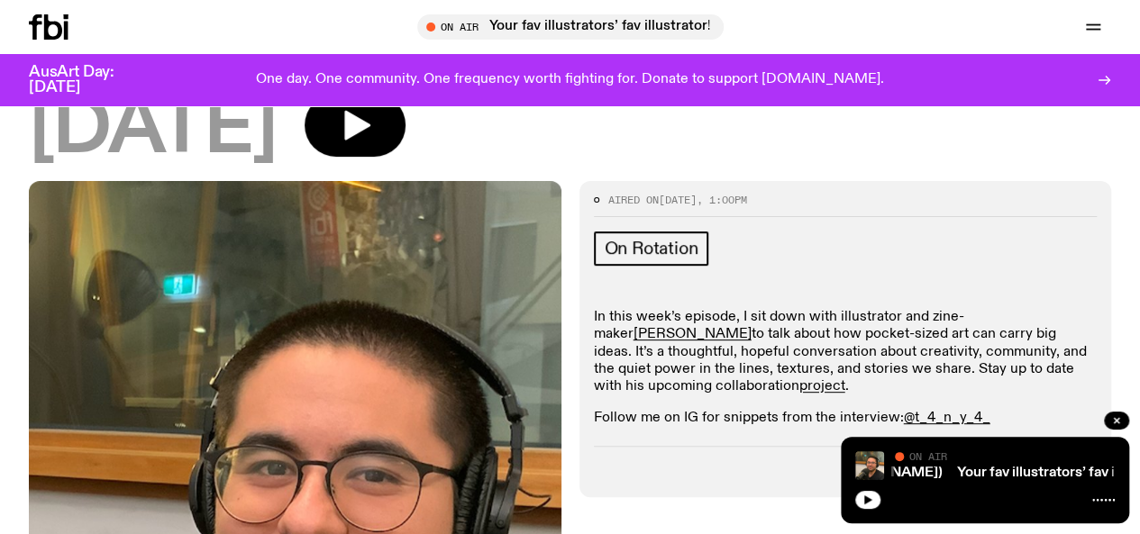
scroll to position [220, 0]
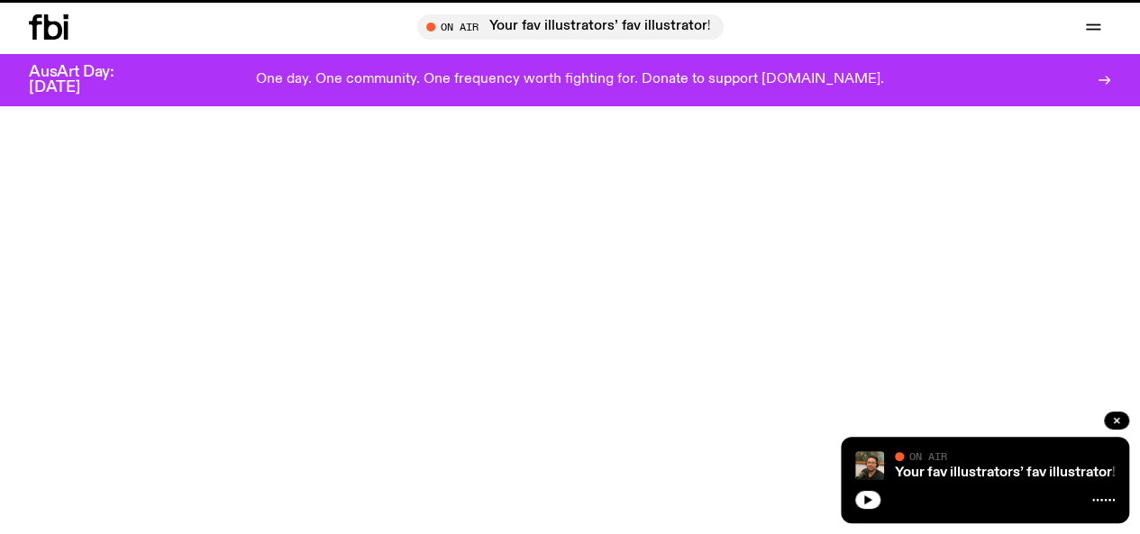
scroll to position [711, 0]
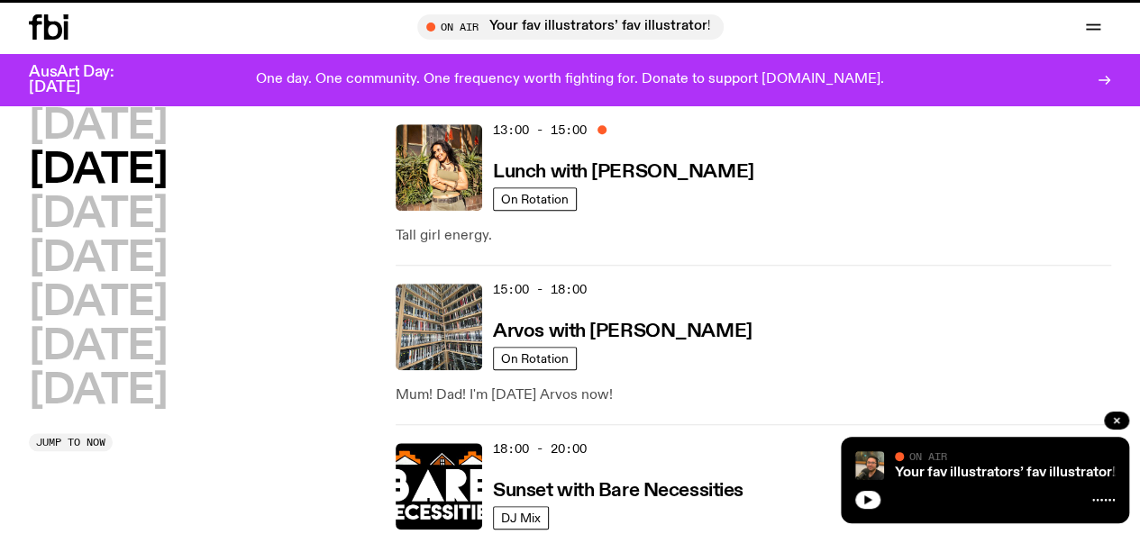
scroll to position [498, 0]
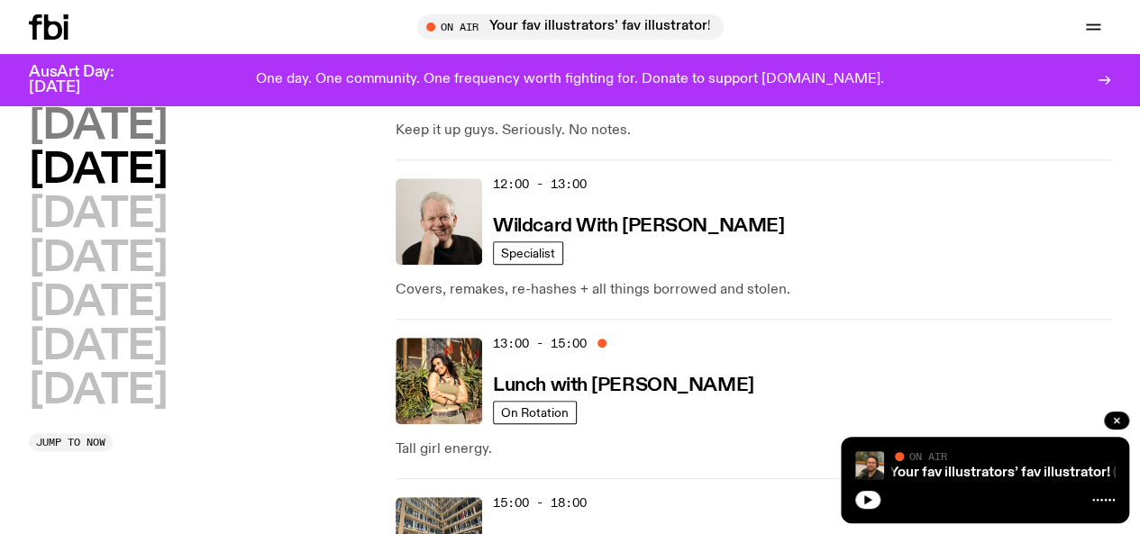
click at [142, 142] on h2 "[DATE]" at bounding box center [98, 126] width 138 height 41
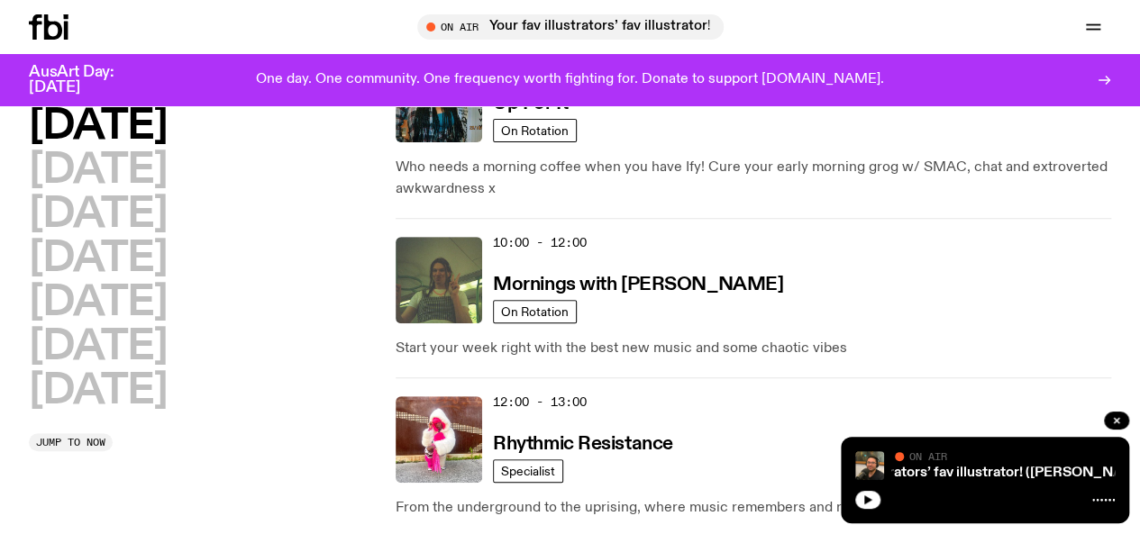
scroll to position [451, 0]
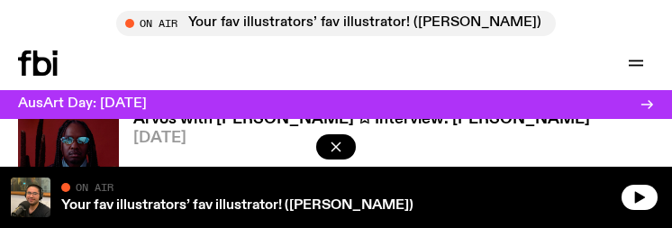
scroll to position [1135, 0]
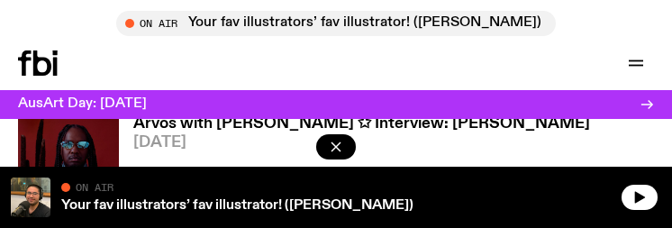
click at [66, 128] on img at bounding box center [68, 174] width 101 height 134
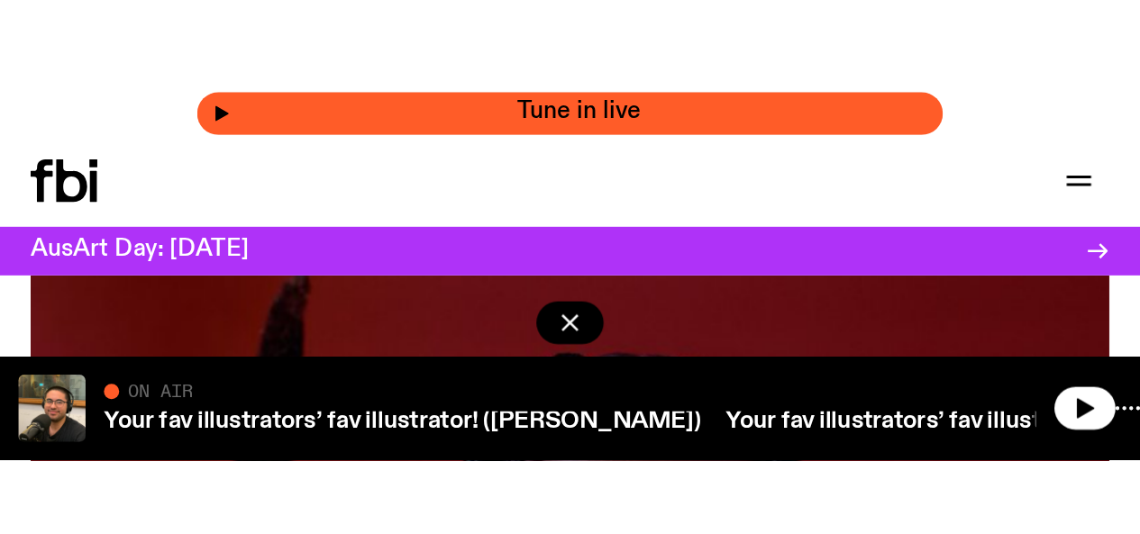
scroll to position [198, 0]
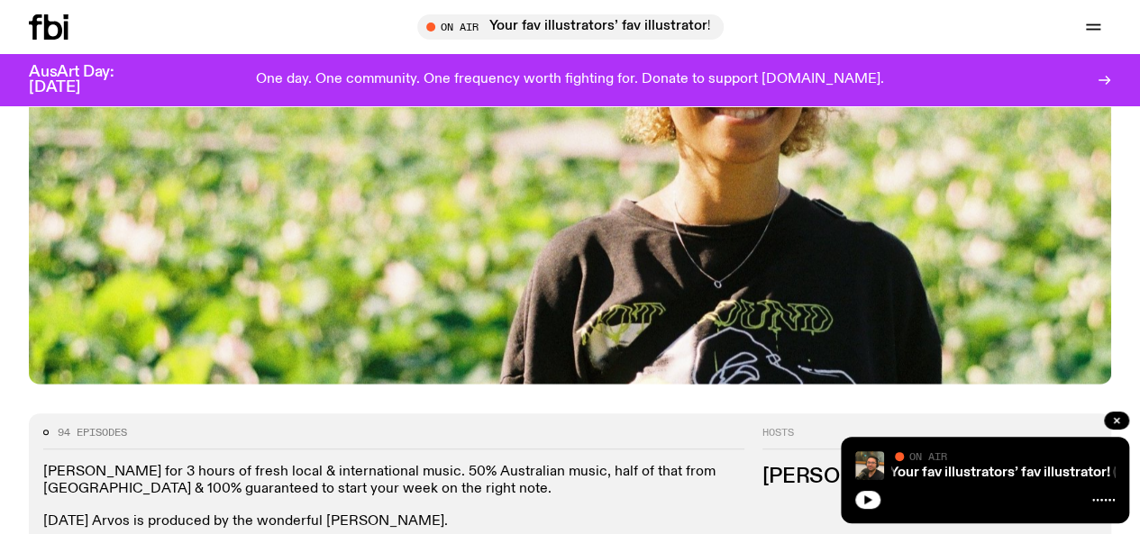
scroll to position [795, 0]
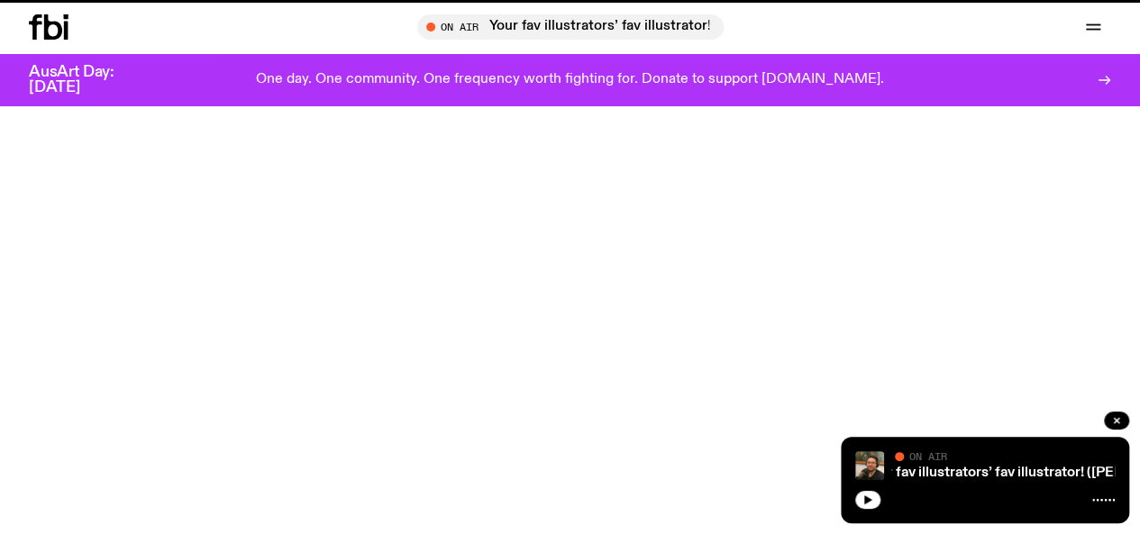
scroll to position [451, 0]
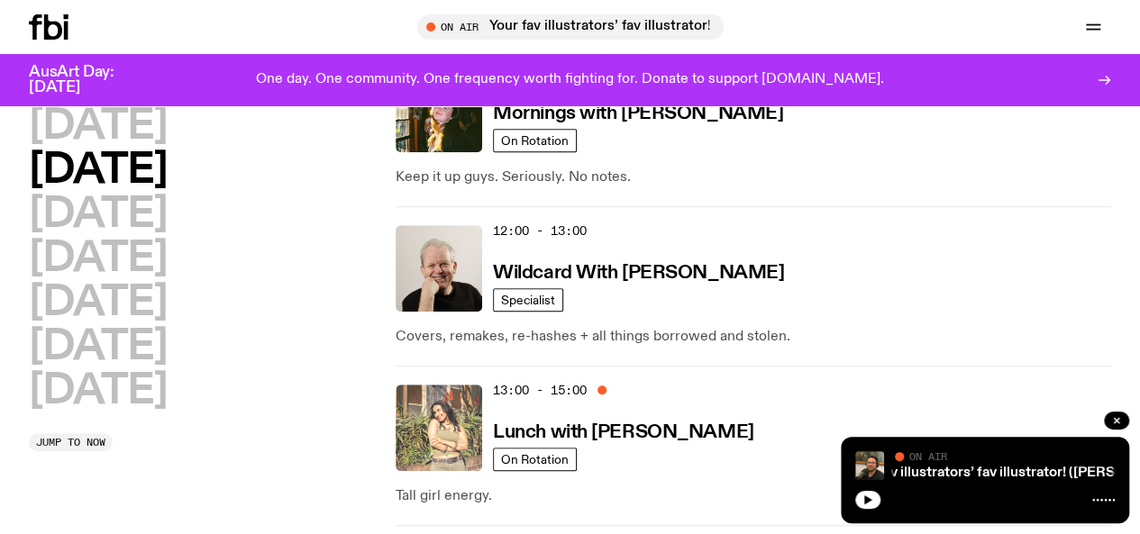
click at [482, 385] on img at bounding box center [439, 428] width 87 height 87
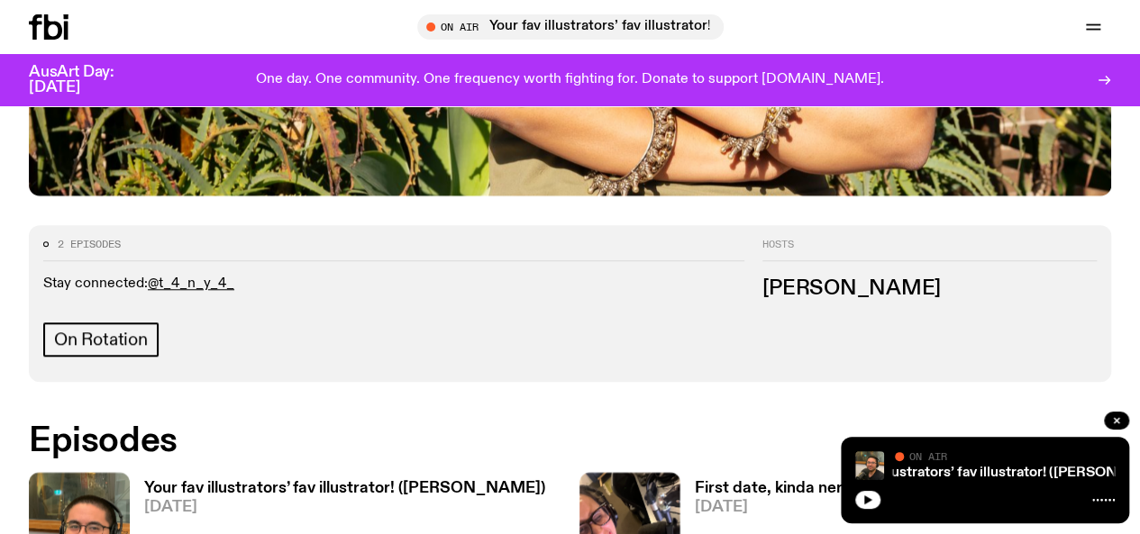
scroll to position [662, 0]
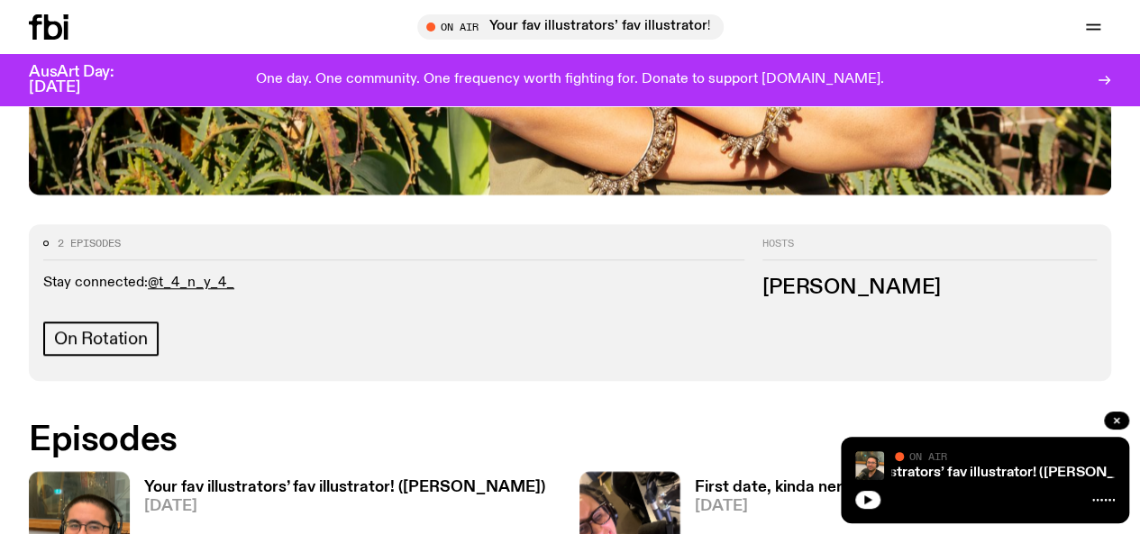
click at [133, 480] on link "Your fav illustrators’ fav illustrator! ([PERSON_NAME]) [DATE]" at bounding box center [338, 542] width 416 height 125
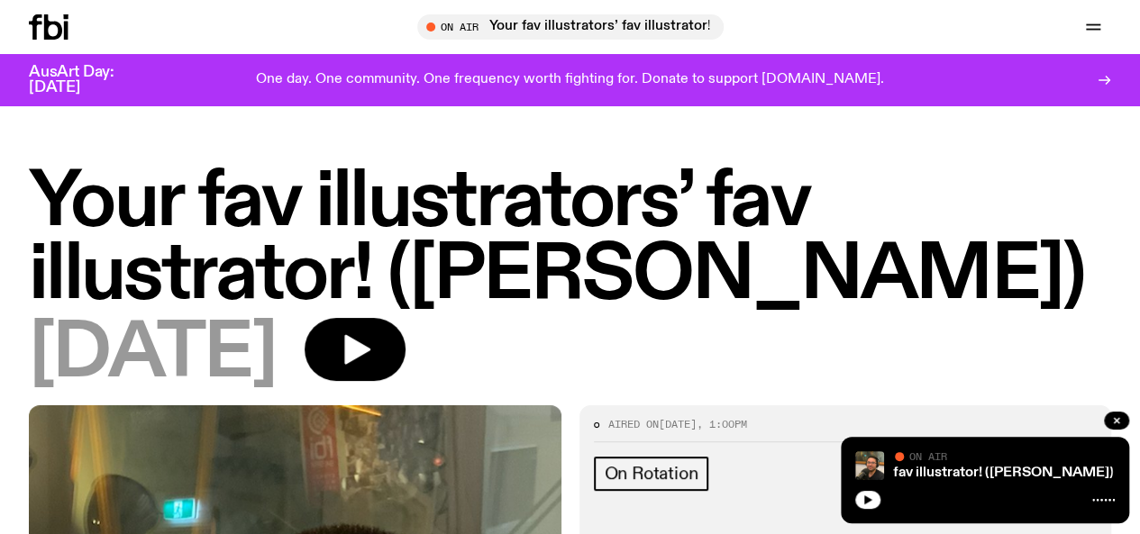
scroll to position [96, 0]
